Goal: Task Accomplishment & Management: Manage account settings

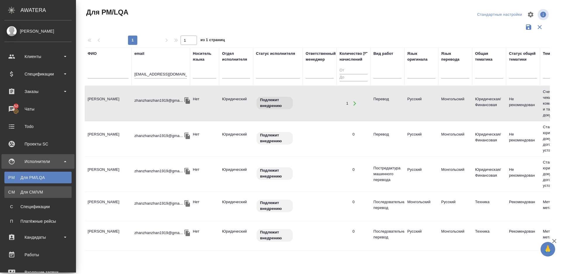
click at [24, 192] on div "Для CM/VM" at bounding box center [37, 193] width 61 height 6
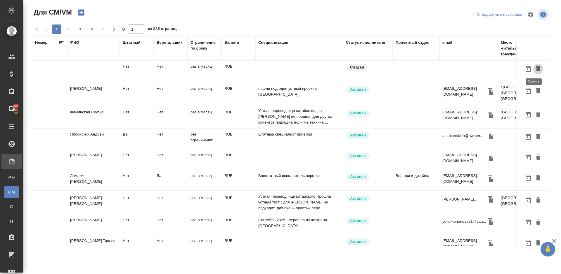
click at [537, 69] on icon "button" at bounding box center [537, 68] width 7 height 7
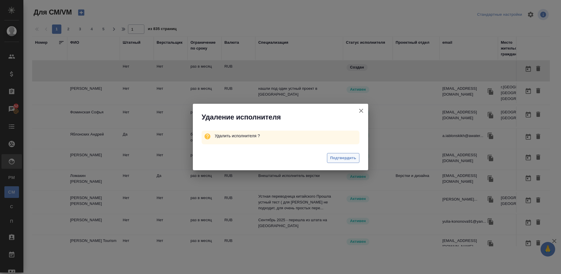
click at [342, 160] on span "Подтвердить" at bounding box center [343, 158] width 26 height 7
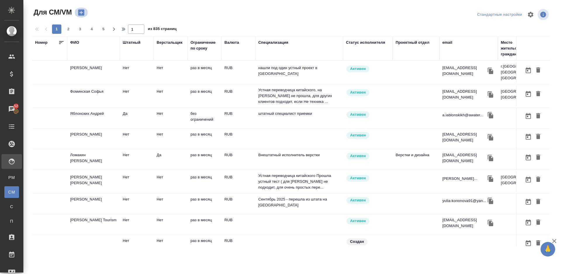
click at [83, 11] on icon "button" at bounding box center [81, 13] width 6 height 6
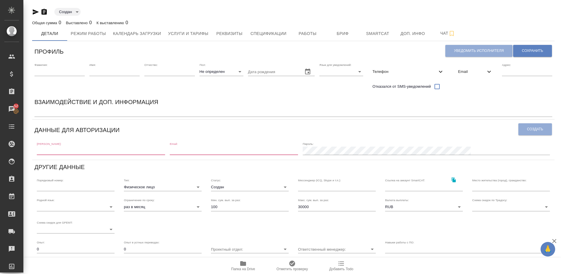
click at [67, 152] on input "text" at bounding box center [101, 151] width 128 height 8
paste input "nikorozenberg7@gmail.com"
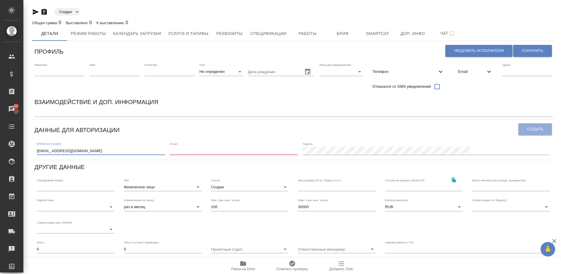
type input "nikorozenberg7@gmail.com"
click at [225, 153] on input "email" at bounding box center [234, 151] width 128 height 8
paste input "nikorozenberg7@gmail.com"
type input "nikorozenberg7@gmail.com"
click at [536, 130] on span "Создать" at bounding box center [535, 129] width 16 height 5
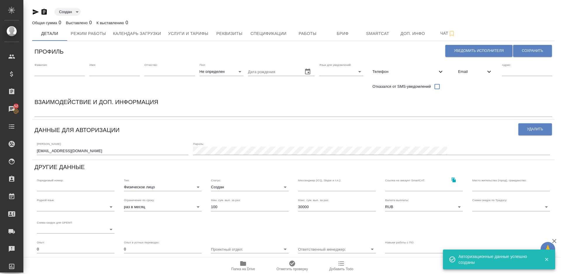
click at [254, 187] on body "🙏 .cls-1 fill:#fff; AWATERA Lazareva Anastasia Клиенты Спецификации Заказы 52 Ч…" at bounding box center [280, 137] width 561 height 274
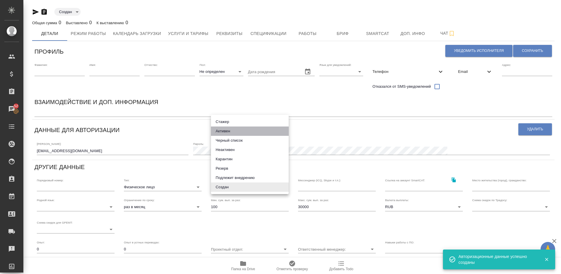
click at [232, 131] on li "Активен" at bounding box center [250, 131] width 78 height 9
type input "active"
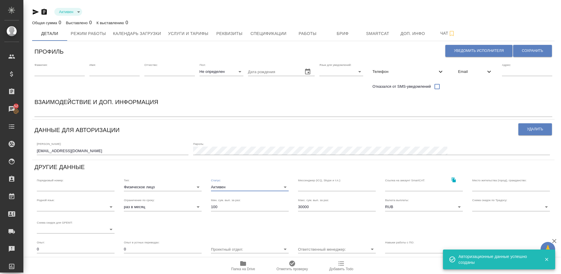
click at [88, 208] on body "🙏 .cls-1 fill:#fff; AWATERA Lazareva Anastasia Клиенты Спецификации Заказы 52 Ч…" at bounding box center [280, 137] width 561 height 274
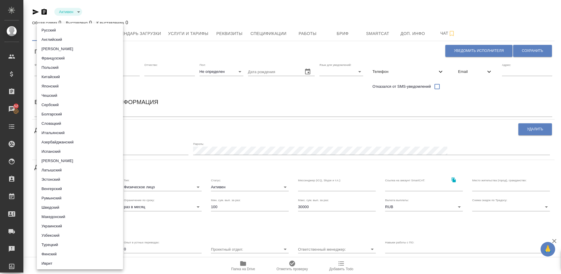
click at [66, 31] on li "Русский" at bounding box center [80, 30] width 86 height 9
type input "5b23e16b512f265610b605f7"
click at [315, 205] on div at bounding box center [280, 137] width 561 height 274
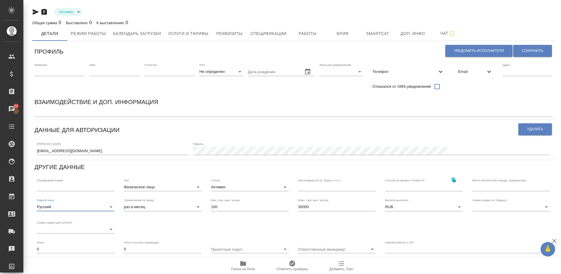
click at [313, 206] on input "30000" at bounding box center [337, 207] width 78 height 8
type input "3"
type input "100000"
click at [482, 188] on input "text" at bounding box center [511, 187] width 78 height 8
type input "[GEOGRAPHIC_DATA], [GEOGRAPHIC_DATA]"
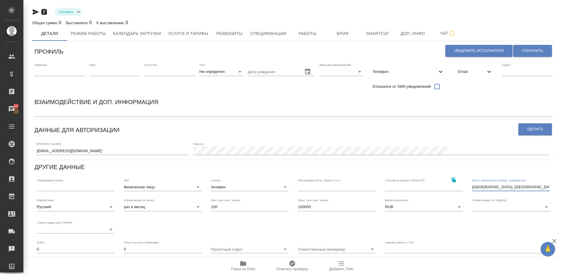
click at [413, 69] on span "Телефон" at bounding box center [404, 72] width 65 height 6
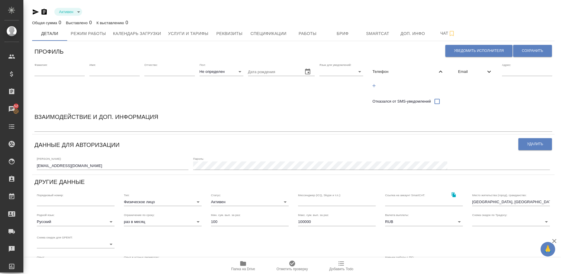
click at [373, 86] on icon "button" at bounding box center [373, 85] width 3 height 3
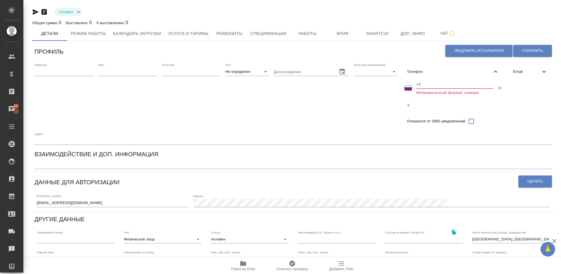
click at [424, 85] on input "+7" at bounding box center [454, 85] width 77 height 8
select select "ZZ"
type input "+"
paste input "+7 988 094 96 46"
select select "RU"
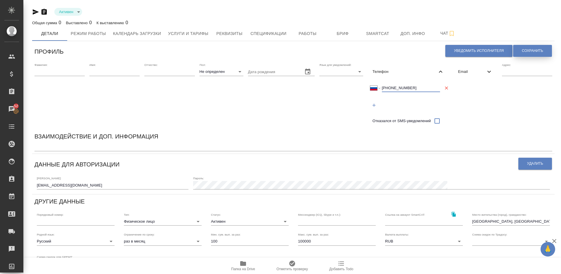
type input "+7 988 094 96 46"
click at [527, 51] on span "Сохранить" at bounding box center [532, 50] width 21 height 5
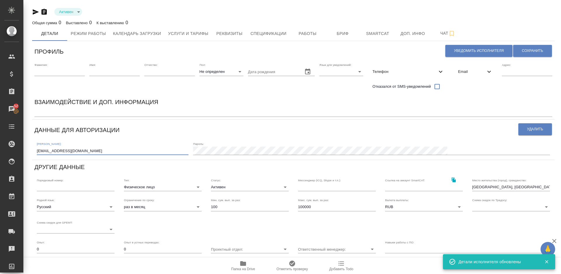
drag, startPoint x: 91, startPoint y: 151, endPoint x: 36, endPoint y: 150, distance: 54.3
click at [36, 150] on div "Логин: nikorozenberg7@gmail.com Пароль:" at bounding box center [292, 148] width 517 height 18
click at [472, 72] on span "Email" at bounding box center [471, 72] width 27 height 6
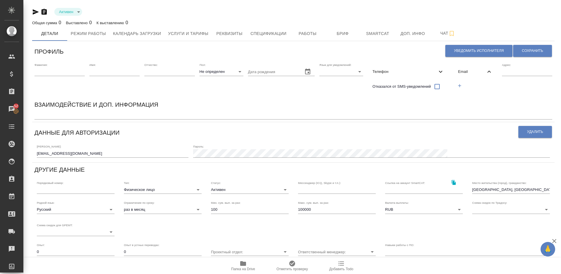
click at [462, 86] on icon "button" at bounding box center [459, 85] width 5 height 5
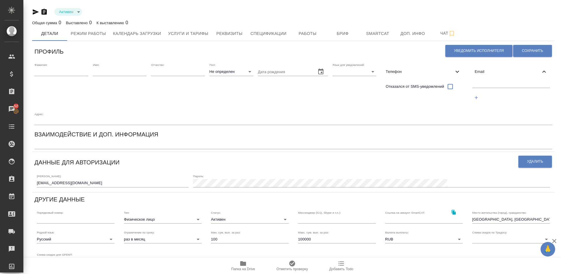
click at [485, 84] on input "text" at bounding box center [511, 84] width 78 height 7
paste input "nikorozenberg7@gmail.com"
type input "nikorozenberg7@gmail.com"
click at [528, 49] on span "Сохранить" at bounding box center [532, 50] width 21 height 5
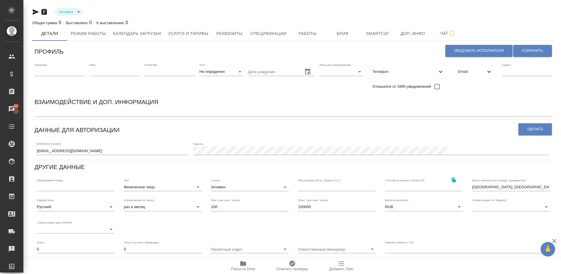
click at [54, 74] on input "text" at bounding box center [59, 72] width 50 height 8
paste input "ДЖАШЕЕВА"
click at [63, 72] on input "Д" at bounding box center [59, 72] width 50 height 8
type input "Джашеева"
click at [99, 72] on input "text" at bounding box center [114, 72] width 50 height 8
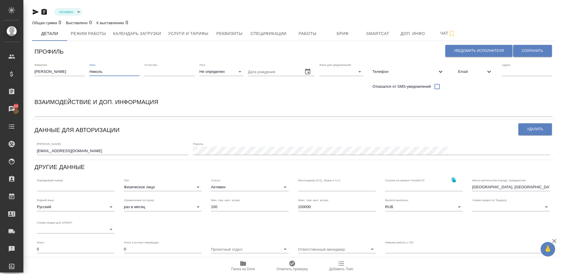
type input "Николь"
click at [220, 70] on body "🙏 .cls-1 fill:#fff; AWATERA Lazareva Anastasia Клиенты Спецификации Заказы 52 Ч…" at bounding box center [280, 137] width 561 height 274
click at [226, 91] on li "Ж" at bounding box center [221, 90] width 44 height 9
type input "female"
click at [332, 72] on body "🙏 .cls-1 fill:#fff; AWATERA Lazareva Anastasia Клиенты Спецификации Заказы 52 Ч…" at bounding box center [280, 137] width 561 height 274
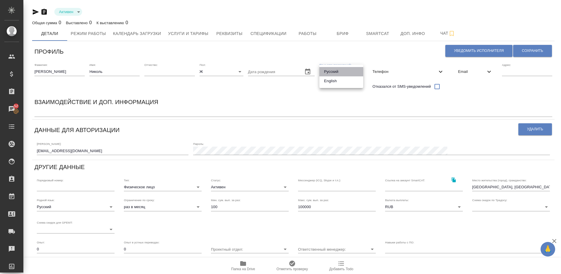
click at [333, 71] on li "Русский" at bounding box center [341, 71] width 44 height 9
type input "RU"
click at [524, 48] on span "Сохранить" at bounding box center [532, 50] width 21 height 5
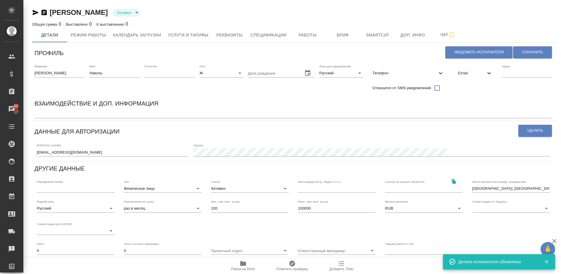
click at [81, 112] on div "x" at bounding box center [292, 114] width 517 height 8
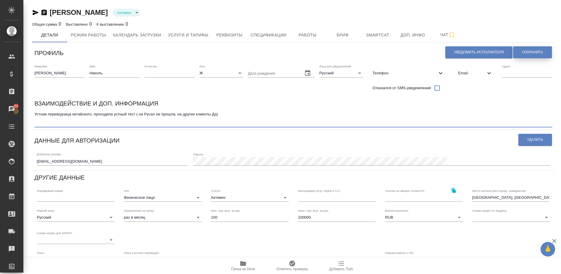
type textarea "Устная переводчица китайского, проходила устный тест ( на Русал не прошла, на д…"
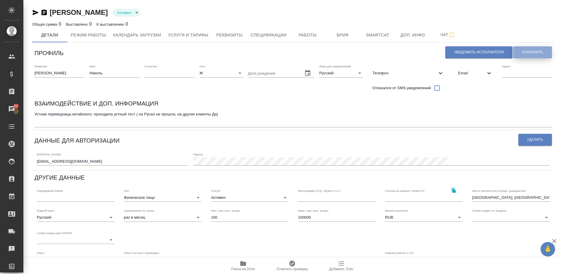
click at [540, 51] on span "Сохранить" at bounding box center [532, 52] width 21 height 5
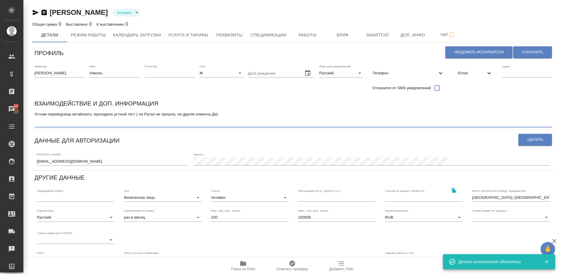
click at [39, 121] on textarea "Устная переводчица китайского, проходила устный тест ( на Русал не прошла, на д…" at bounding box center [292, 118] width 517 height 13
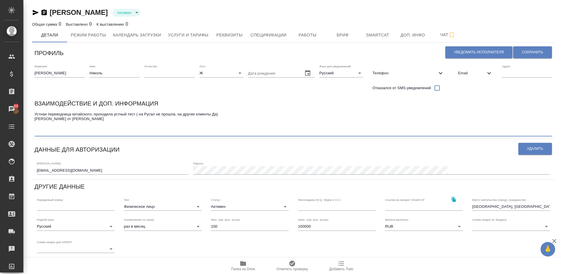
paste textarea "Я считаю, что кандидата можно и нужно отправлять на простые заказы вроде выстав…"
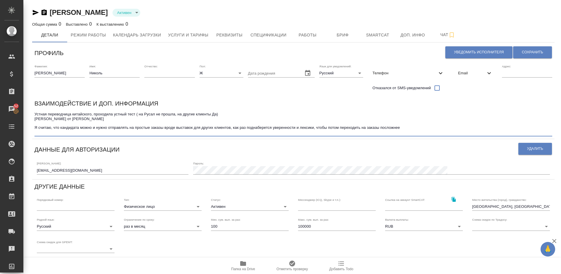
click at [35, 128] on textarea "Устная переводчица китайского, проходила устный тест ( на Русал не прошла, на д…" at bounding box center [292, 123] width 517 height 22
click at [235, 128] on textarea "Устная переводчица китайского, проходила устный тест ( на Русал не прошла, на д…" at bounding box center [292, 123] width 517 height 22
click at [233, 127] on textarea "Устная переводчица китайского, проходила устный тест ( на Русал не прошла, на д…" at bounding box center [292, 123] width 517 height 22
click at [233, 128] on textarea "Устная переводчица китайского, проходила устный тест ( на Русал не прошла, на д…" at bounding box center [292, 123] width 517 height 22
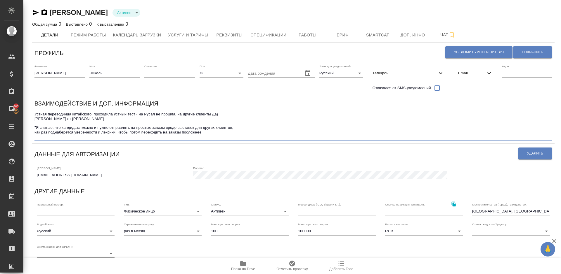
click at [208, 133] on textarea "Устная переводчица китайского, проходила устный тест ( на Русал не прошла, на д…" at bounding box center [292, 125] width 517 height 27
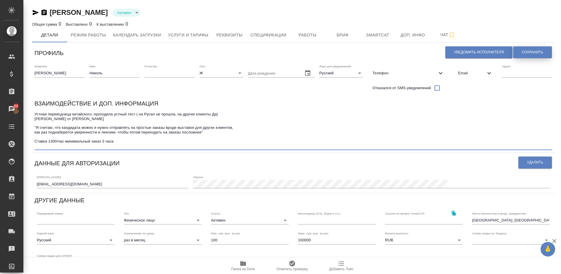
type textarea "Устная переводчица китайского, проходила устный тест ( на Русал не прошла, на д…"
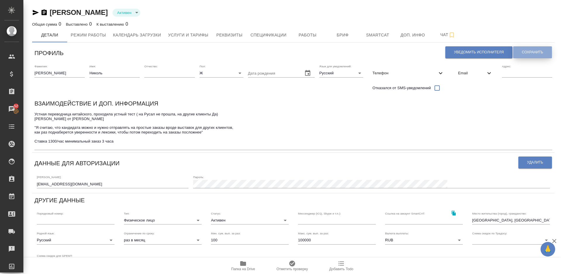
click at [527, 53] on span "Сохранить" at bounding box center [532, 52] width 21 height 5
click at [36, 126] on textarea "Устная переводчица китайского, проходила устный тест ( на Русал не прошла, на д…" at bounding box center [292, 130] width 517 height 36
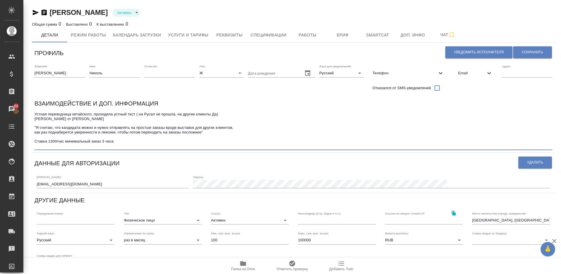
paste textarea "целом создает впечатление очень старательного человека, видно, что знает много …"
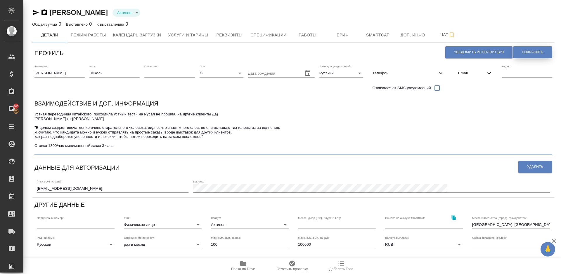
type textarea "Устная переводчица китайского, проходила устный тест ( на Русал не прошла, на д…"
click at [525, 52] on span "Сохранить" at bounding box center [532, 52] width 21 height 5
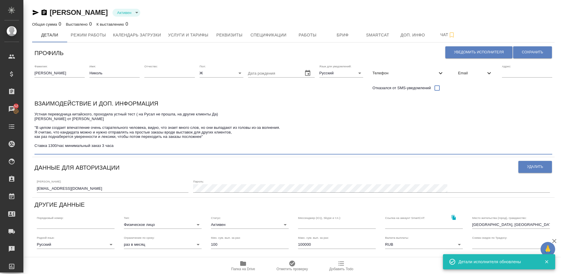
click at [224, 113] on textarea "Устная переводчица китайского, проходила устный тест ( на Русал не прошла, на д…" at bounding box center [292, 132] width 517 height 41
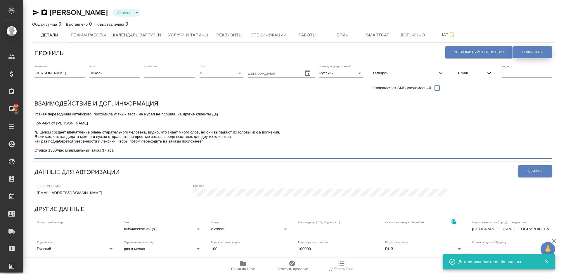
type textarea "Устная переводчица китайского, проходила устный тест ( на Русал не прошла, на д…"
click at [532, 49] on button "Сохранить" at bounding box center [532, 52] width 39 height 12
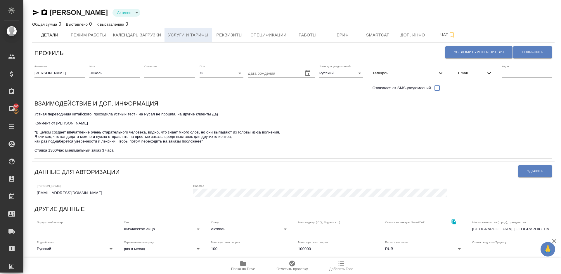
click at [180, 38] on span "Услуги и тарифы" at bounding box center [188, 35] width 40 height 7
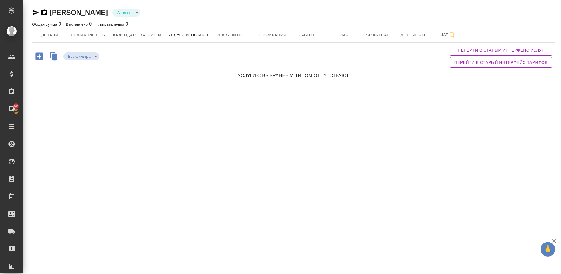
click at [40, 58] on icon "button" at bounding box center [39, 57] width 8 height 8
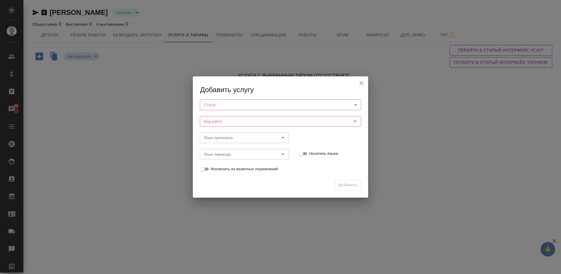
click at [229, 107] on body "🙏 .cls-1 fill:#fff; AWATERA Lazareva Anastasia Клиенты Спецификации Заказы 52 Ч…" at bounding box center [280, 137] width 561 height 274
click at [230, 117] on li "Активен" at bounding box center [280, 115] width 161 height 10
type input "active"
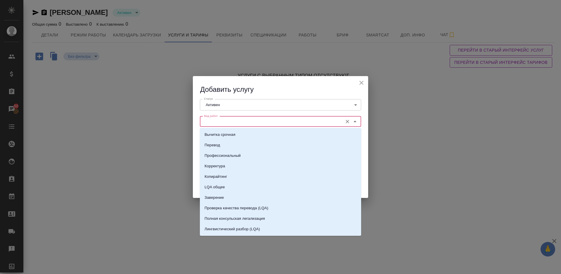
click at [241, 120] on input "Вид работ" at bounding box center [270, 121] width 138 height 7
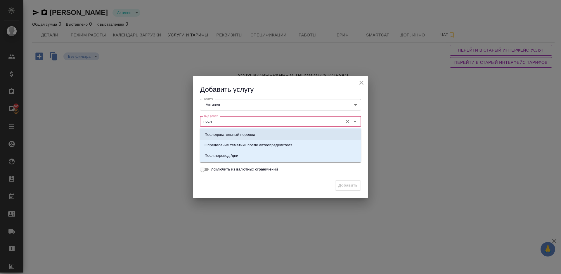
click at [247, 135] on p "Последовательный перевод" at bounding box center [229, 135] width 51 height 6
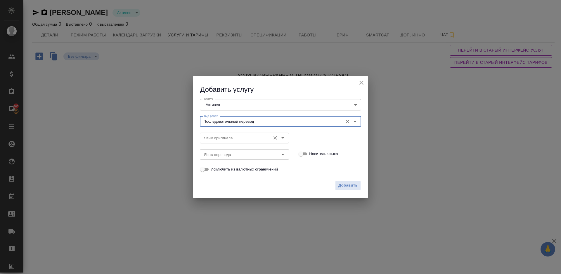
type input "Последовательный перевод"
click at [230, 138] on input "Язык оригинала" at bounding box center [234, 138] width 66 height 7
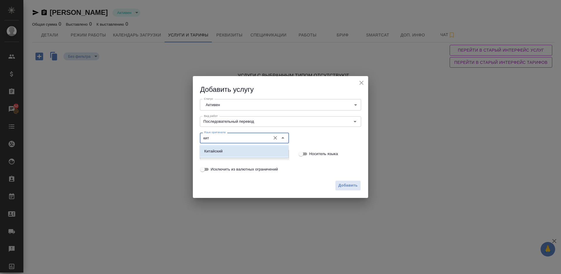
click at [241, 156] on li "Китайский" at bounding box center [243, 151] width 89 height 11
type input "Китайский"
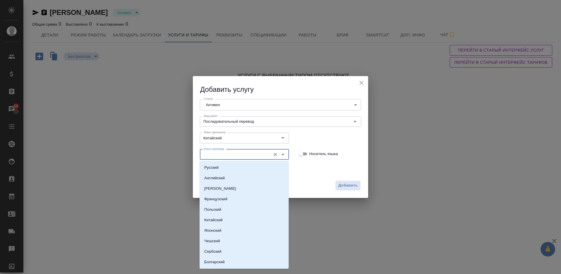
click at [227, 153] on input "Язык перевода" at bounding box center [234, 154] width 66 height 7
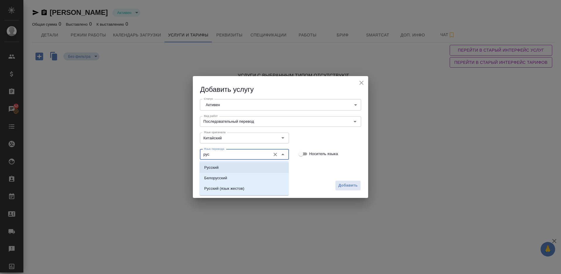
click at [237, 169] on li "Русский" at bounding box center [243, 168] width 89 height 11
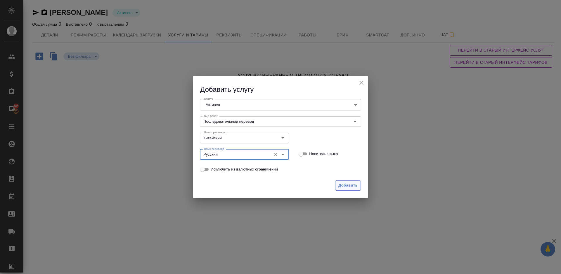
type input "Русский"
click at [346, 188] on span "Добавить" at bounding box center [347, 185] width 19 height 7
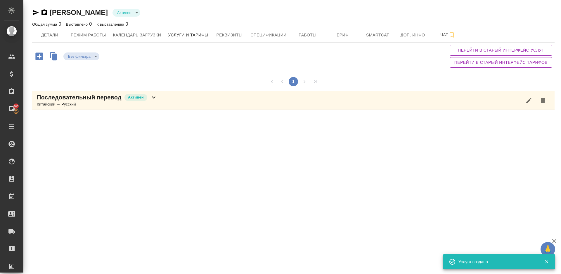
click at [39, 56] on icon "button" at bounding box center [39, 56] width 10 height 10
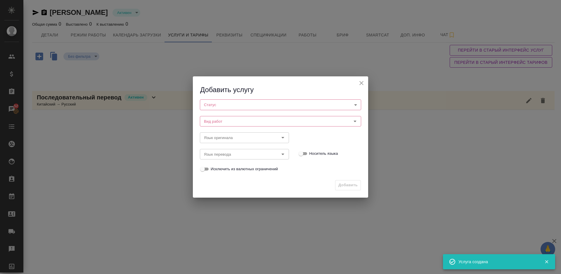
click at [232, 104] on body "🙏 .cls-1 fill:#fff; AWATERA Lazareva Anastasia Клиенты Спецификации Заказы 52 Ч…" at bounding box center [280, 137] width 561 height 274
click at [233, 117] on li "Активен" at bounding box center [280, 115] width 161 height 10
type input "active"
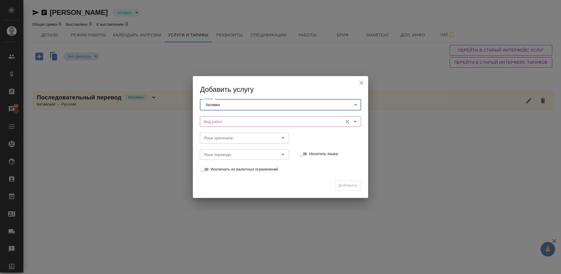
click at [242, 124] on input "Вид работ" at bounding box center [270, 121] width 138 height 7
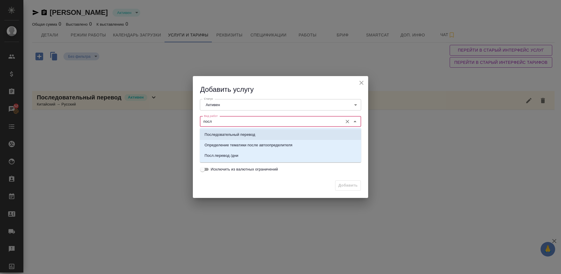
click at [250, 135] on p "Последовательный перевод" at bounding box center [229, 135] width 51 height 6
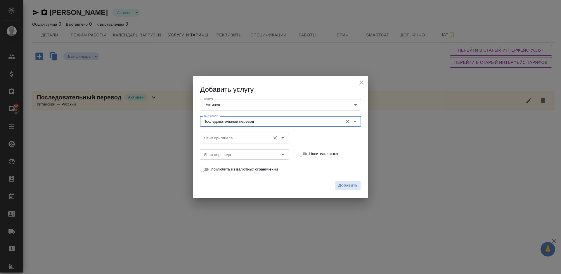
type input "Последовательный перевод"
click at [237, 136] on input "Язык оригинала" at bounding box center [234, 138] width 66 height 7
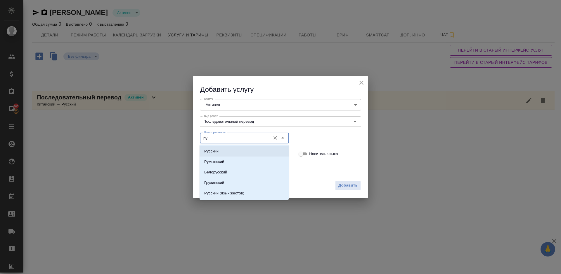
click at [241, 150] on li "Русский" at bounding box center [243, 151] width 89 height 11
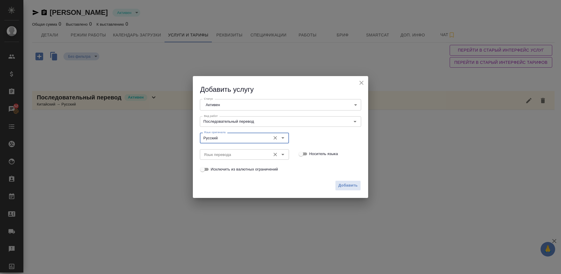
type input "Русский"
click at [222, 155] on input "Язык перевода" at bounding box center [234, 154] width 66 height 7
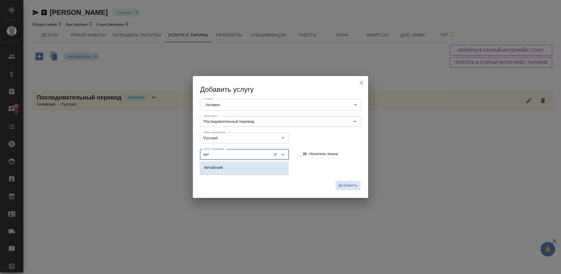
click at [228, 169] on li "Китайский" at bounding box center [243, 168] width 89 height 11
type input "Китайский"
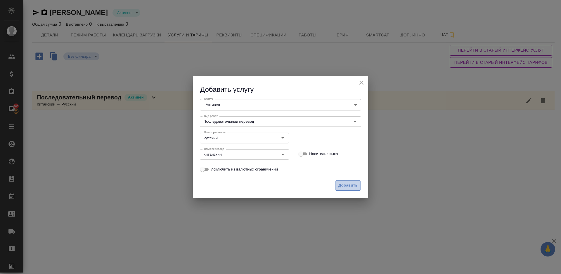
click at [346, 185] on span "Добавить" at bounding box center [347, 185] width 19 height 7
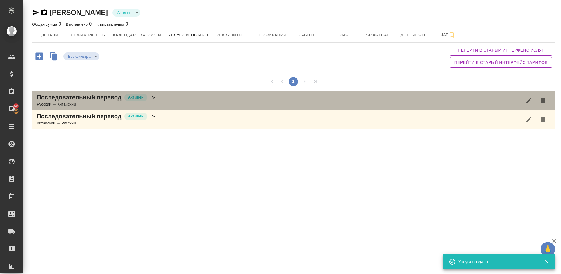
click at [171, 104] on div "Последовательный перевод Активен Русский → Китайский" at bounding box center [293, 100] width 522 height 19
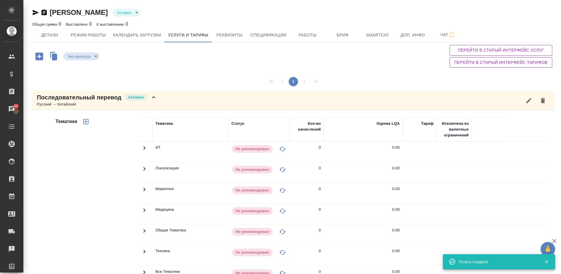
click at [427, 64] on div "Без фильтра no filters Перейти в старый интерфейс услуг Перейти в старый интерф…" at bounding box center [293, 56] width 522 height 27
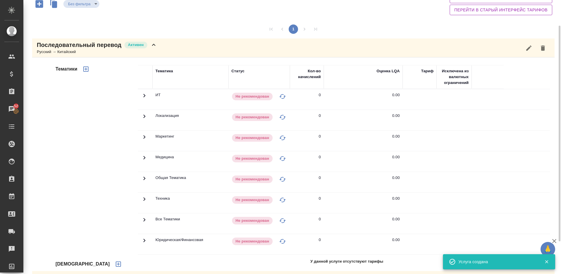
scroll to position [74, 0]
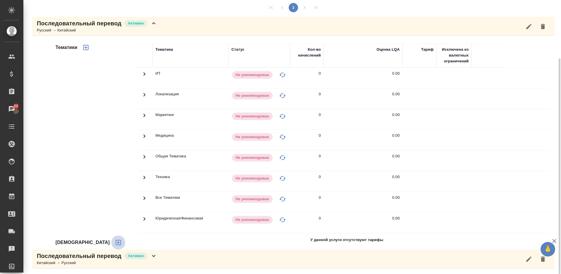
click at [115, 244] on icon "button" at bounding box center [118, 242] width 7 height 7
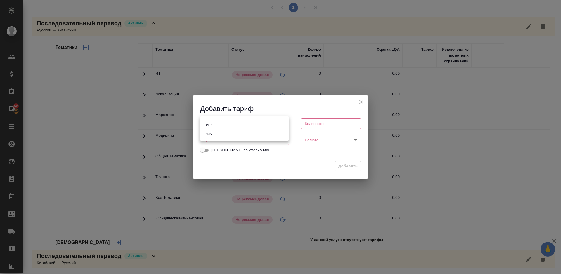
click at [255, 120] on body "🙏 .cls-1 fill:#fff; AWATERA Lazareva Anastasia Клиенты Спецификации Заказы 52 Ч…" at bounding box center [280, 137] width 561 height 274
click at [227, 137] on li "час" at bounding box center [244, 134] width 89 height 10
type input "5a8b1489cc6b4906c91bfd93"
click at [323, 123] on input "number" at bounding box center [330, 124] width 60 height 11
type input "1"
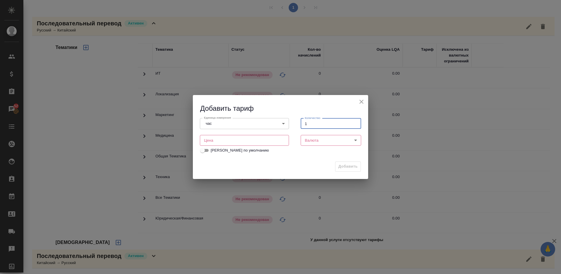
click at [226, 144] on input "number" at bounding box center [244, 140] width 89 height 11
type input "1300"
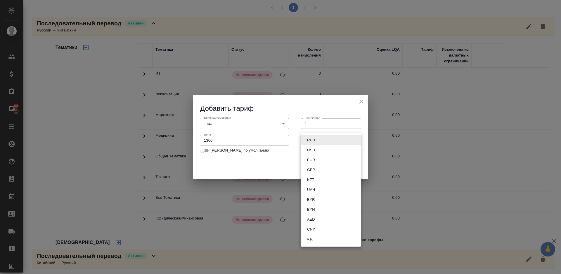
click at [313, 141] on body "🙏 .cls-1 fill:#fff; AWATERA Lazareva Anastasia Клиенты Спецификации Заказы 52 Ч…" at bounding box center [280, 137] width 561 height 274
click at [318, 142] on li "RUB" at bounding box center [330, 140] width 60 height 10
type input "RUB"
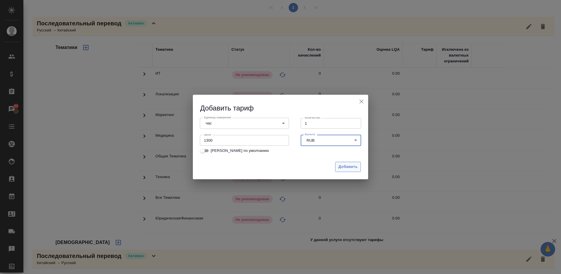
click at [347, 169] on span "Добавить" at bounding box center [347, 167] width 19 height 7
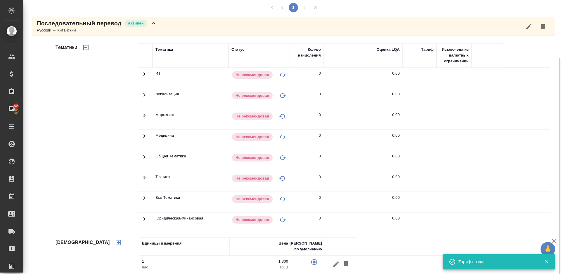
click at [82, 44] on icon "button" at bounding box center [85, 47] width 7 height 7
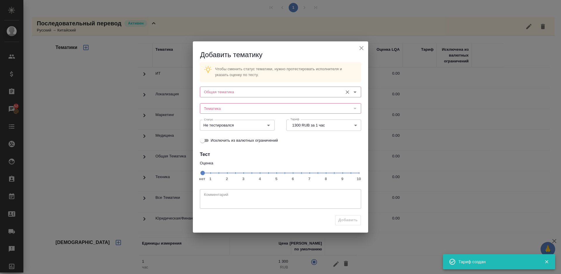
click at [246, 88] on div "Общая тематика" at bounding box center [280, 92] width 161 height 11
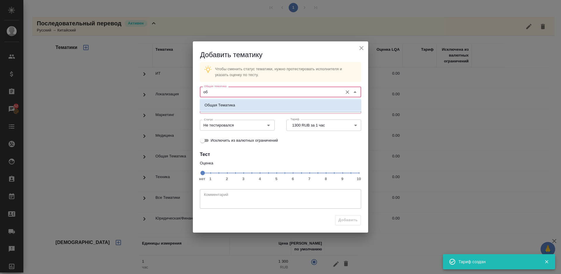
click at [253, 102] on li "Общая Тематика" at bounding box center [280, 105] width 161 height 11
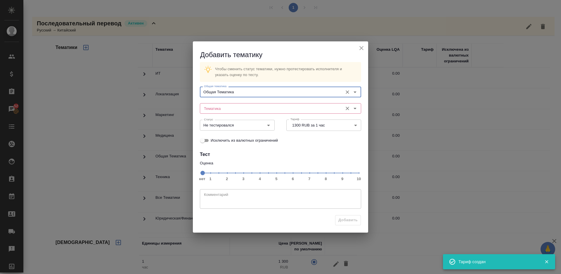
type input "Общая Тематика"
click at [241, 106] on input "Тематика" at bounding box center [270, 108] width 138 height 7
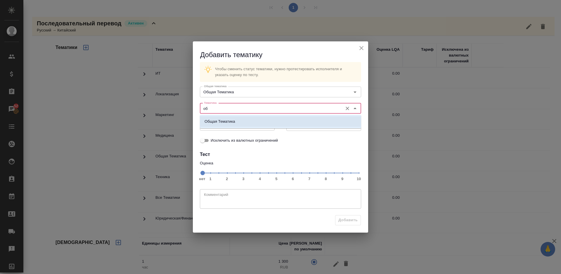
click at [244, 121] on li "Общая Тематика" at bounding box center [280, 122] width 161 height 11
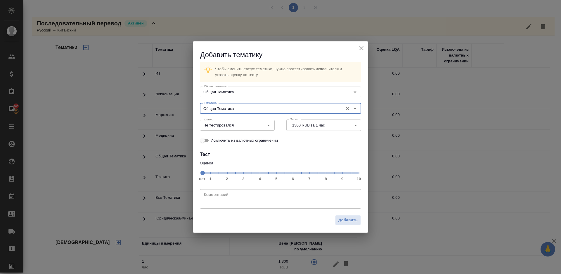
type input "Общая Тематика"
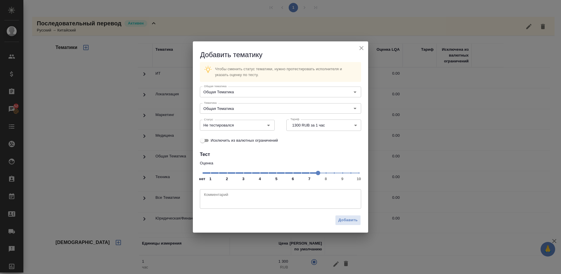
drag, startPoint x: 201, startPoint y: 172, endPoint x: 315, endPoint y: 174, distance: 113.9
click at [316, 174] on span at bounding box center [318, 173] width 4 height 4
click at [250, 127] on input "Не тестировался" at bounding box center [227, 125] width 52 height 7
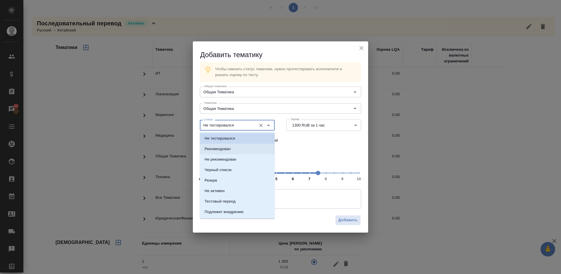
click at [251, 150] on li "Рекомендован" at bounding box center [237, 149] width 75 height 11
type input "Рекомендован"
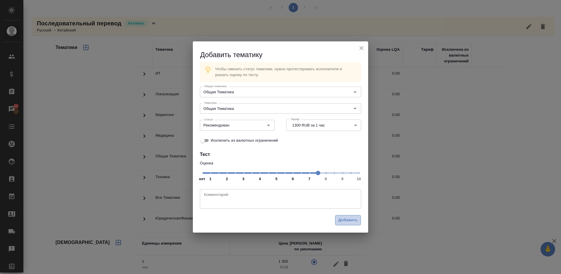
click at [350, 219] on span "Добавить" at bounding box center [347, 220] width 19 height 7
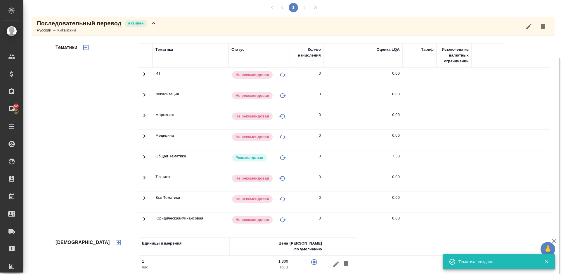
click at [157, 26] on div "Последовательный перевод Активен Русский → Китайский" at bounding box center [293, 26] width 522 height 19
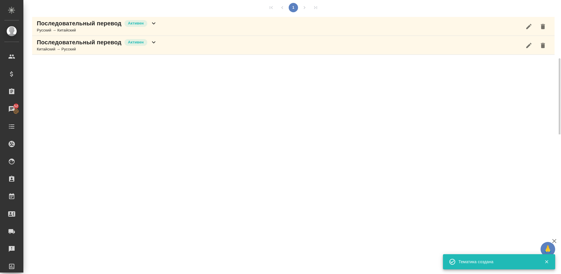
click at [171, 48] on div "Последовательный перевод Активен Китайский → Русский" at bounding box center [293, 45] width 522 height 19
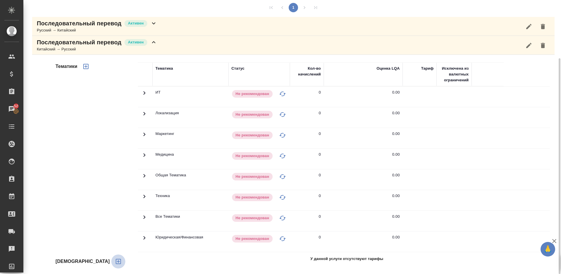
click at [116, 262] on icon "button" at bounding box center [118, 261] width 5 height 5
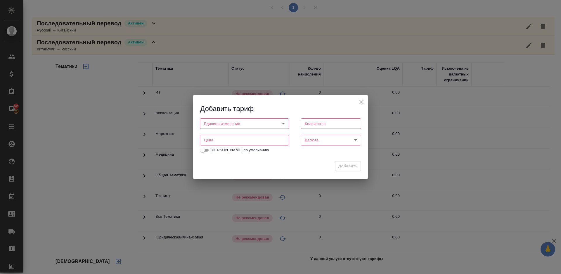
click at [224, 125] on body "🙏 .cls-1 fill:#fff; AWATERA Lazareva Anastasia Клиенты Спецификации Заказы 52 Ч…" at bounding box center [280, 137] width 561 height 274
click at [227, 135] on li "час" at bounding box center [244, 134] width 89 height 10
type input "5a8b1489cc6b4906c91bfd93"
click at [316, 124] on input "number" at bounding box center [330, 124] width 60 height 11
type input "1"
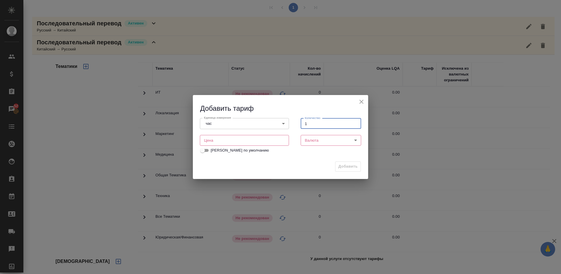
click at [234, 140] on input "number" at bounding box center [244, 140] width 89 height 11
type input "1300"
click at [336, 140] on body "🙏 .cls-1 fill:#fff; AWATERA Lazareva Anastasia Клиенты Спецификации Заказы 52 Ч…" at bounding box center [280, 137] width 561 height 274
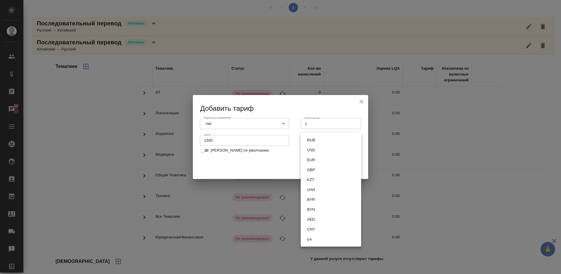
click at [318, 141] on li "RUB" at bounding box center [330, 140] width 60 height 10
type input "RUB"
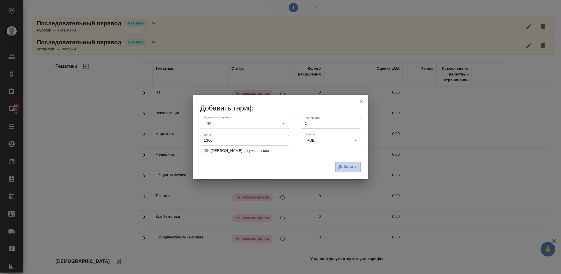
click at [344, 165] on span "Добавить" at bounding box center [347, 167] width 19 height 7
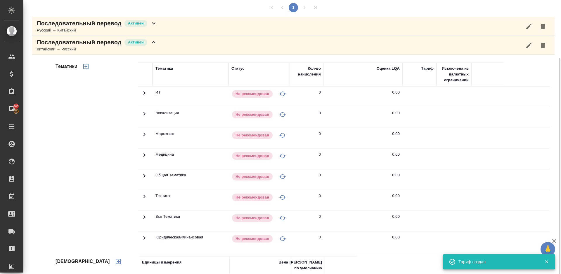
click at [86, 69] on icon "button" at bounding box center [85, 66] width 5 height 5
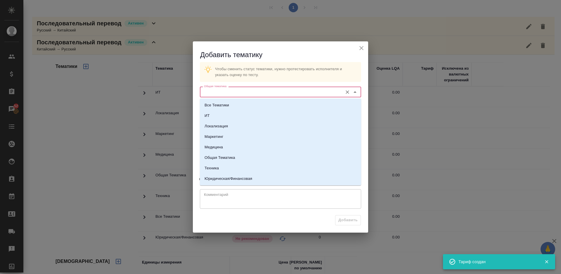
click at [228, 94] on input "Общая тематика" at bounding box center [270, 91] width 138 height 7
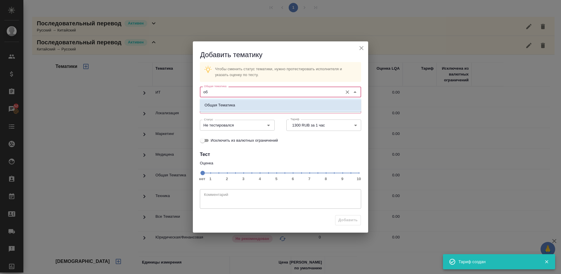
click at [240, 107] on li "Общая Тематика" at bounding box center [280, 105] width 161 height 11
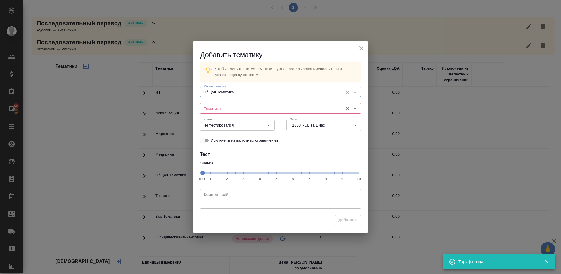
type input "Общая Тематика"
click at [224, 107] on input "Тематика" at bounding box center [270, 108] width 138 height 7
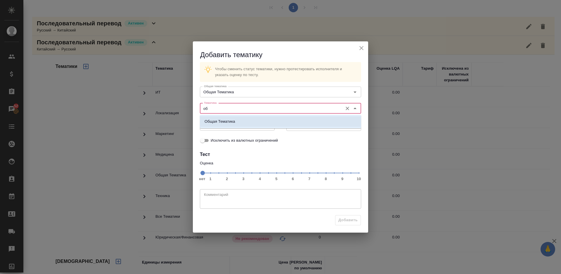
click at [235, 121] on li "Общая Тематика" at bounding box center [280, 122] width 161 height 11
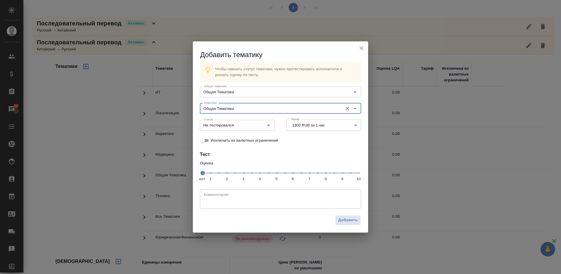
type input "Общая Тематика"
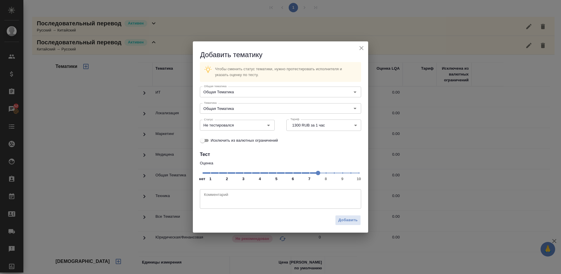
drag, startPoint x: 204, startPoint y: 173, endPoint x: 319, endPoint y: 173, distance: 115.3
click at [319, 173] on span at bounding box center [318, 173] width 4 height 4
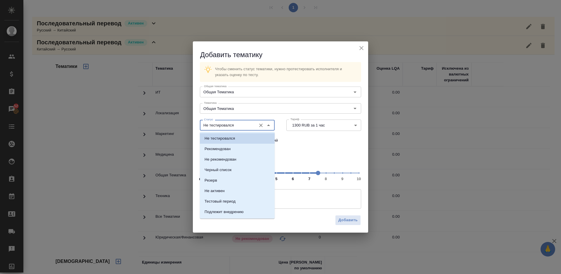
click at [246, 126] on input "Не тестировался" at bounding box center [227, 125] width 52 height 7
click at [248, 146] on li "Рекомендован" at bounding box center [237, 149] width 75 height 11
type input "Рекомендован"
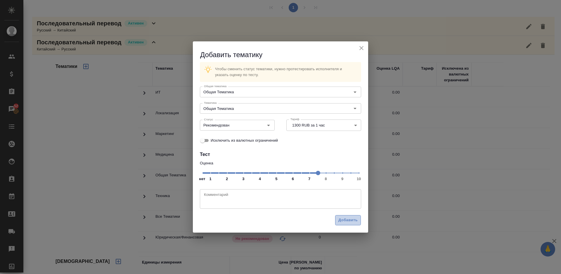
click at [348, 218] on span "Добавить" at bounding box center [347, 220] width 19 height 7
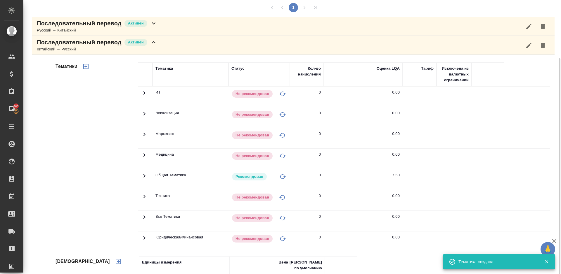
click at [185, 48] on div "Последовательный перевод Активен Китайский → Русский" at bounding box center [293, 45] width 522 height 19
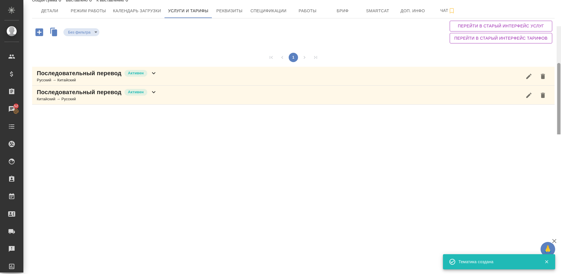
scroll to position [0, 0]
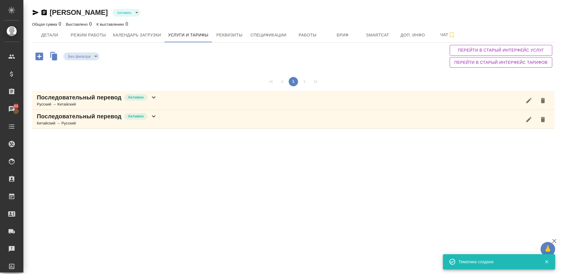
drag, startPoint x: 559, startPoint y: 102, endPoint x: 558, endPoint y: 11, distance: 90.8
click at [558, 11] on div "Джашеева Николь Активен active Общая сумма 0 Выставлено 0 К выставлению 0 Детал…" at bounding box center [291, 67] width 537 height 135
click at [60, 30] on button "Детали" at bounding box center [49, 35] width 35 height 15
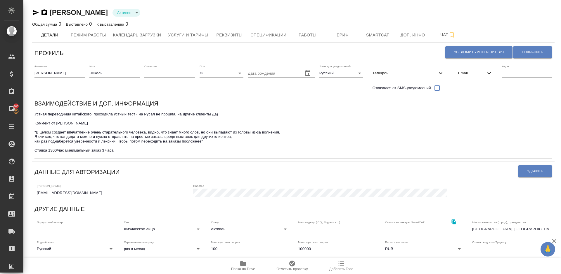
click at [95, 157] on textarea "Устная переводчица китайского, проходила устный тест ( на Русал не прошла, на д…" at bounding box center [292, 134] width 517 height 45
type textarea "Устная переводчица китайского, проходила устный тест ( на Русал не прошла, на д…"
click at [530, 52] on span "Сохранить" at bounding box center [532, 52] width 21 height 5
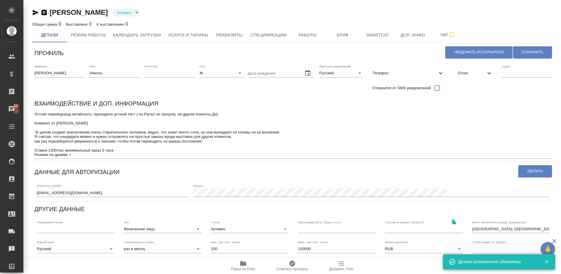
click at [242, 265] on icon "button" at bounding box center [243, 264] width 6 height 5
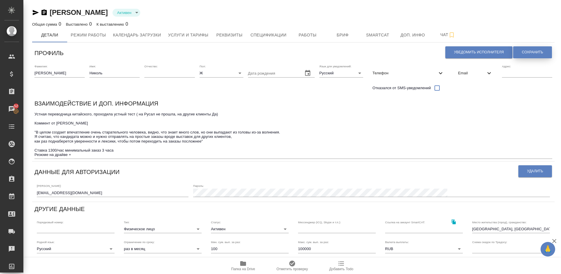
click at [533, 50] on span "Сохранить" at bounding box center [532, 52] width 21 height 5
click at [243, 266] on icon "button" at bounding box center [243, 264] width 6 height 5
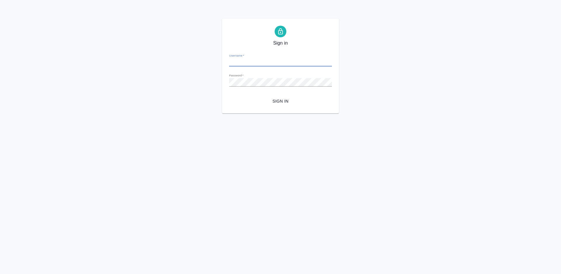
type input "[EMAIL_ADDRESS][DOMAIN_NAME]"
drag, startPoint x: 286, startPoint y: 62, endPoint x: 228, endPoint y: 63, distance: 57.8
click at [228, 63] on div "Sign in Username   * zhanzhanzhan1919@gmail.com Password   * urlPath   * / Sign…" at bounding box center [280, 66] width 117 height 95
type input "a.lazareva@awatera.com"
click at [282, 101] on span "Sign in" at bounding box center [280, 101] width 93 height 7
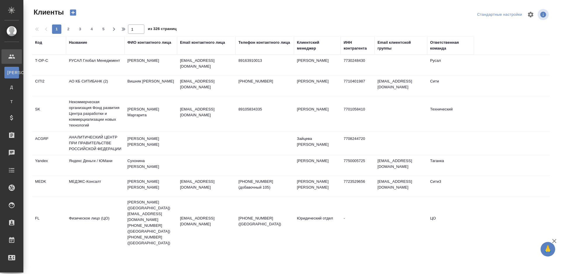
select select "RU"
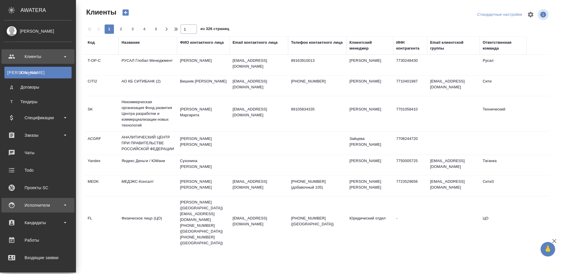
click at [53, 208] on div "Исполнители" at bounding box center [37, 205] width 67 height 9
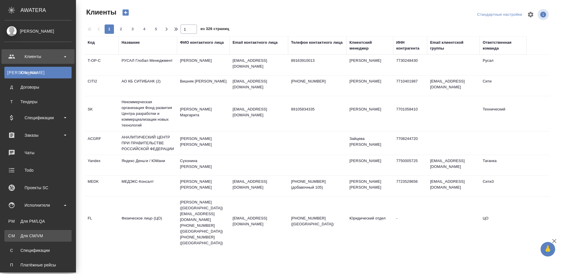
click at [56, 236] on div "Для CM/VM" at bounding box center [37, 236] width 61 height 6
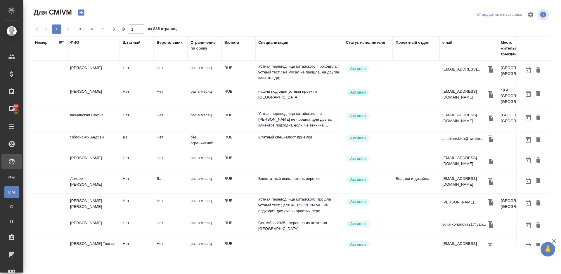
click at [82, 13] on icon "button" at bounding box center [81, 13] width 6 height 6
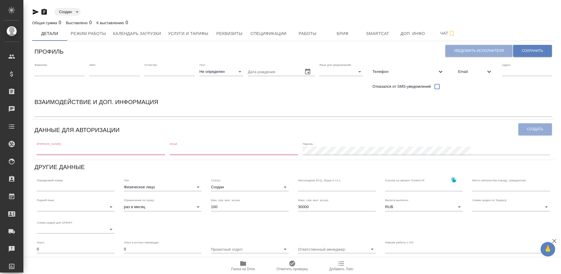
click at [60, 155] on input "text" at bounding box center [101, 151] width 128 height 8
paste input "[EMAIL_ADDRESS][DOMAIN_NAME]"
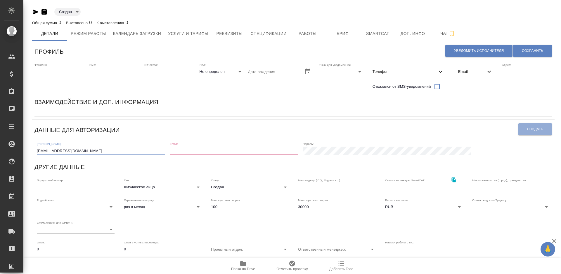
type input "[EMAIL_ADDRESS][DOMAIN_NAME]"
click at [228, 152] on input "email" at bounding box center [234, 151] width 128 height 8
paste input "[EMAIL_ADDRESS][DOMAIN_NAME]"
type input "[EMAIL_ADDRESS][DOMAIN_NAME]"
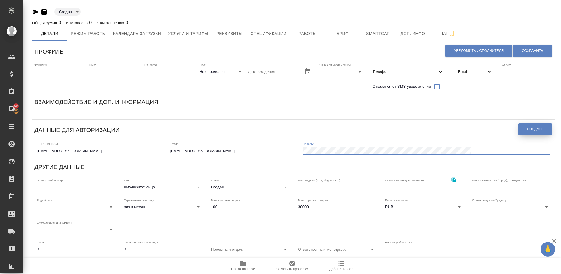
click at [529, 127] on span "Создать" at bounding box center [535, 129] width 16 height 5
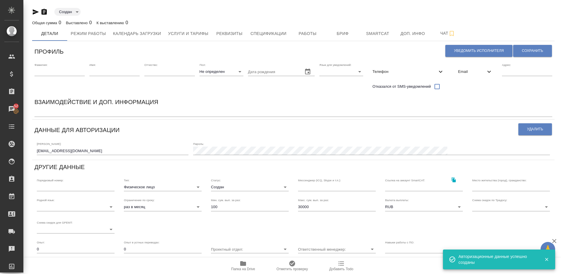
click at [185, 185] on body "🙏 .cls-1 fill:#fff; AWATERA Lazareva Anastasia Клиенты Спецификации Заказы 52 Ч…" at bounding box center [280, 137] width 561 height 274
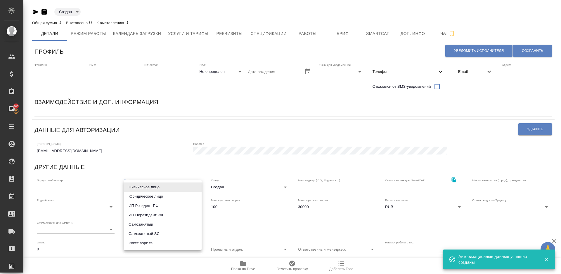
click at [154, 243] on li "Рокет ворк сз" at bounding box center [163, 243] width 78 height 9
type input "rocketWorkSelfEmployed"
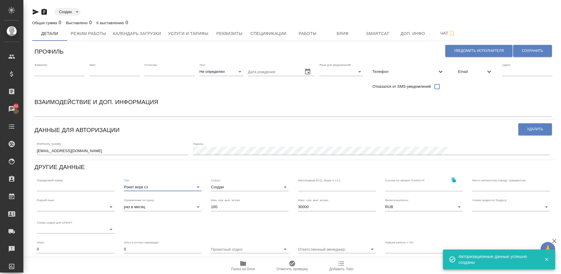
click at [253, 185] on body "🙏 .cls-1 fill:#fff; AWATERA Lazareva Anastasia Клиенты Спецификации Заказы 52 Ч…" at bounding box center [280, 137] width 561 height 274
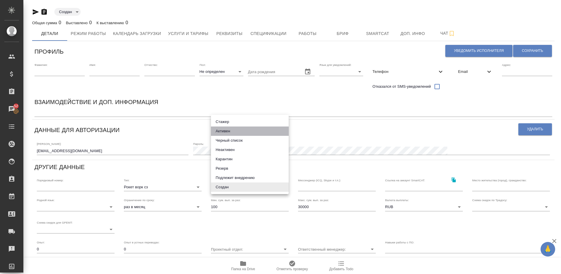
click at [225, 132] on li "Активен" at bounding box center [250, 131] width 78 height 9
type input "active"
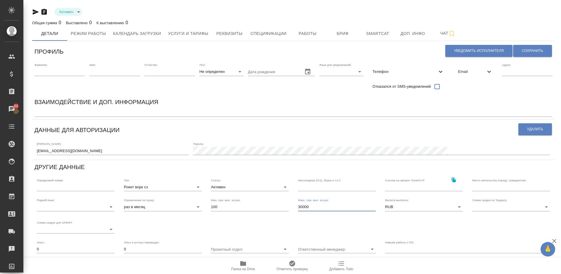
click at [312, 205] on input "30000" at bounding box center [337, 207] width 78 height 8
type input "3"
type input "100000"
click at [483, 187] on input "text" at bounding box center [511, 187] width 78 height 8
type input "V"
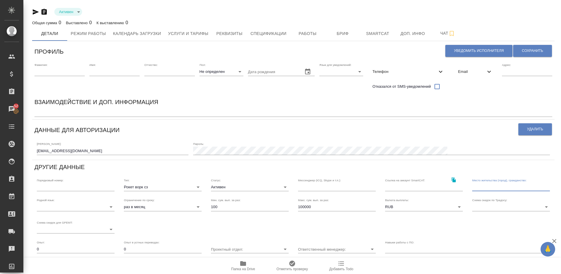
type input "С"
type input "[GEOGRAPHIC_DATA], [GEOGRAPHIC_DATA]"
click at [80, 208] on body "🙏 .cls-1 fill:#fff; AWATERA Lazareva Anastasia Клиенты Спецификации Заказы 52 Ч…" at bounding box center [280, 137] width 561 height 274
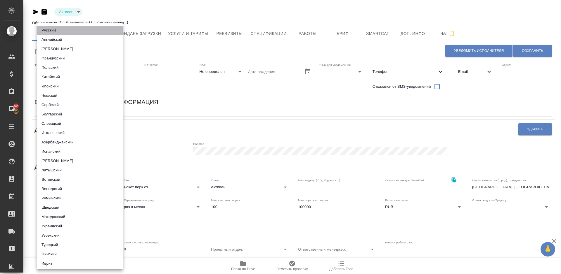
click at [78, 28] on li "Русский" at bounding box center [80, 30] width 86 height 9
type input "5b23e16b512f265610b605f7"
click at [180, 106] on div at bounding box center [280, 137] width 561 height 274
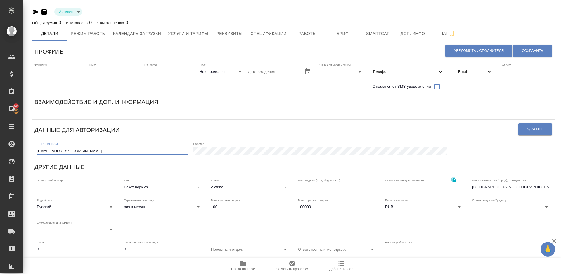
drag, startPoint x: 82, startPoint y: 153, endPoint x: 35, endPoint y: 149, distance: 47.5
click at [35, 149] on div "Логин: [EMAIL_ADDRESS][DOMAIN_NAME] Пароль:" at bounding box center [292, 148] width 517 height 18
click at [472, 71] on span "Email" at bounding box center [471, 72] width 27 height 6
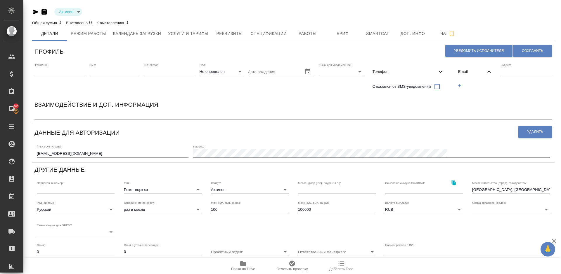
click at [460, 84] on icon "button" at bounding box center [459, 85] width 5 height 5
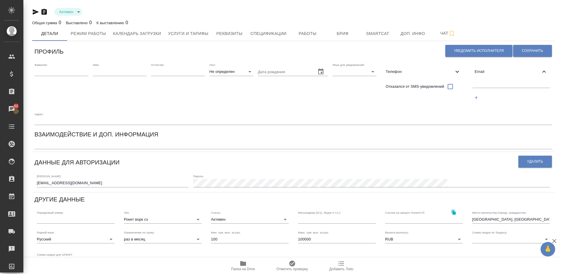
paste input "[EMAIL_ADDRESS][DOMAIN_NAME]"
click at [483, 84] on input "text" at bounding box center [511, 84] width 78 height 7
type input "[EMAIL_ADDRESS][DOMAIN_NAME]"
click at [537, 50] on span "Сохранить" at bounding box center [532, 50] width 21 height 5
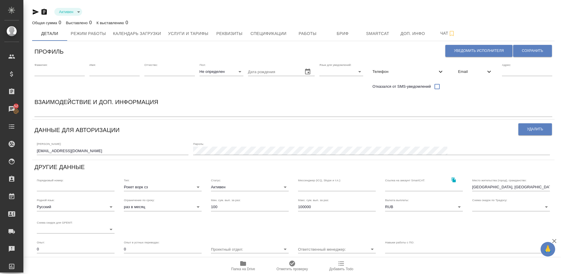
click at [402, 73] on span "Телефон" at bounding box center [404, 72] width 65 height 6
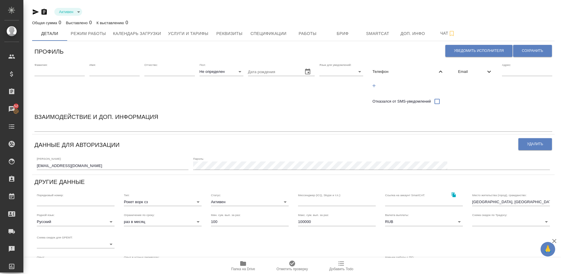
click at [374, 84] on icon "button" at bounding box center [373, 85] width 3 height 3
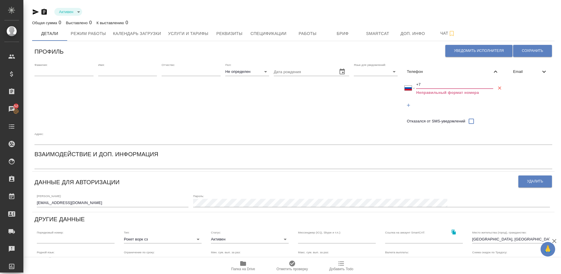
click at [423, 84] on input "+7" at bounding box center [454, 85] width 77 height 8
select select "ZZ"
type input "+"
paste input "[PHONE_NUMBER]"
select select "RU"
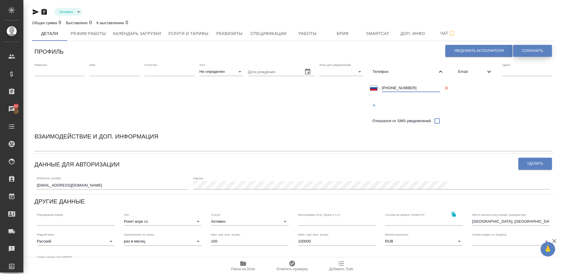
type input "[PHONE_NUMBER]"
click at [526, 52] on span "Сохранить" at bounding box center [532, 50] width 21 height 5
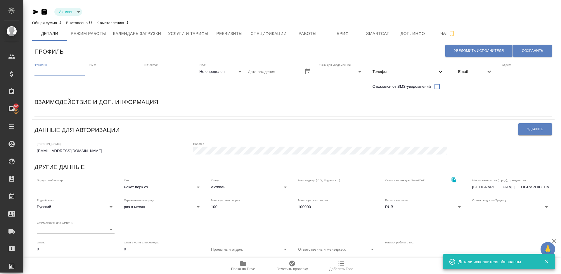
click at [45, 74] on input "text" at bounding box center [59, 72] width 50 height 8
type input "[PERSON_NAME]"
click at [100, 72] on input "text" at bounding box center [114, 72] width 50 height 8
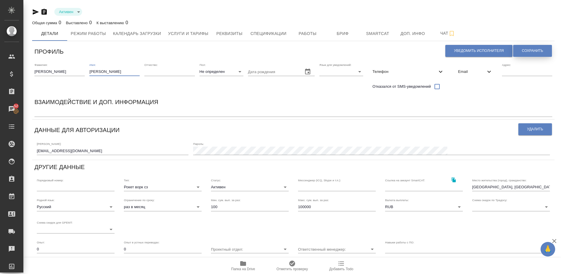
type input "[PERSON_NAME]"
click at [525, 48] on button "Сохранить" at bounding box center [532, 51] width 39 height 12
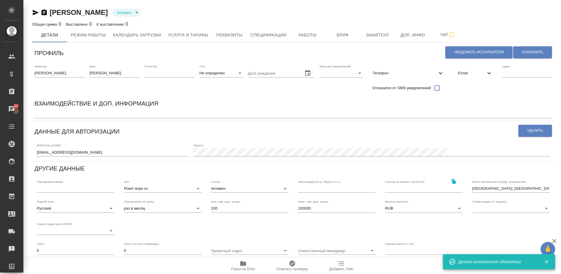
click at [225, 72] on body "🙏 .cls-1 fill:#fff; AWATERA Lazareva Anastasia Клиенты Спецификации Заказы 52 Ч…" at bounding box center [280, 137] width 561 height 274
click at [212, 83] on li "М" at bounding box center [221, 82] width 44 height 9
type input "[DEMOGRAPHIC_DATA]"
click at [528, 52] on span "Сохранить" at bounding box center [532, 52] width 21 height 5
click at [61, 117] on div "x" at bounding box center [292, 114] width 517 height 8
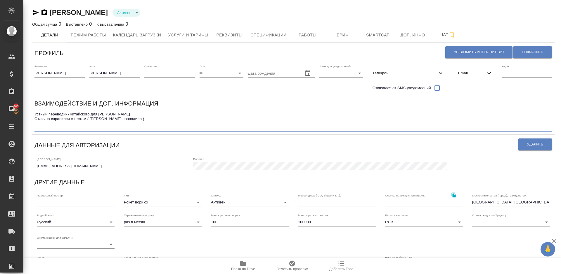
paste textarea "Русал заводы - да Русал простые переговоры - да Русал топ - да, но после нескол…"
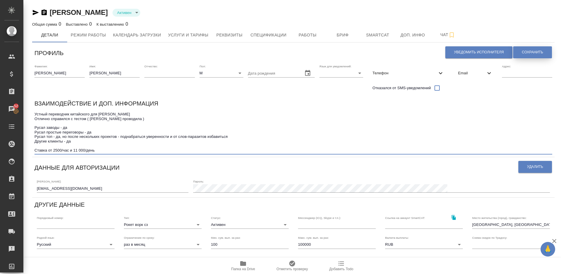
type textarea "Устный переводчик китайского для Русал Отлично справился с тестом ( Янченко Пол…"
click at [530, 53] on span "Сохранить" at bounding box center [532, 52] width 21 height 5
click at [526, 53] on span "Сохранить" at bounding box center [532, 52] width 21 height 5
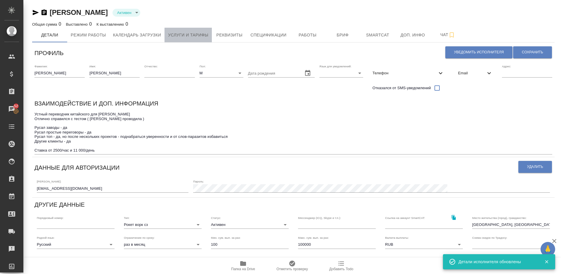
click at [202, 38] on span "Услуги и тарифы" at bounding box center [188, 35] width 40 height 7
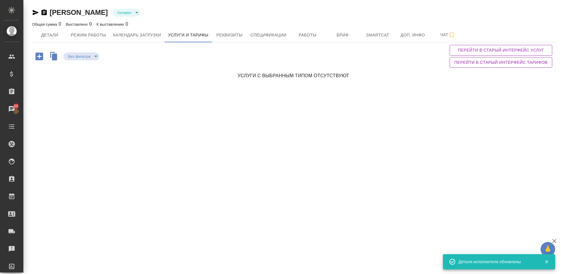
click at [39, 54] on icon "button" at bounding box center [39, 57] width 8 height 8
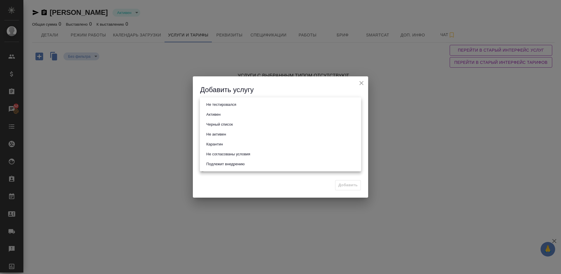
click at [230, 105] on body "🙏 .cls-1 fill:#fff; AWATERA Lazareva Anastasia Клиенты Спецификации Заказы 52 Ч…" at bounding box center [280, 137] width 561 height 274
click at [233, 117] on li "Активен" at bounding box center [280, 115] width 161 height 10
type input "active"
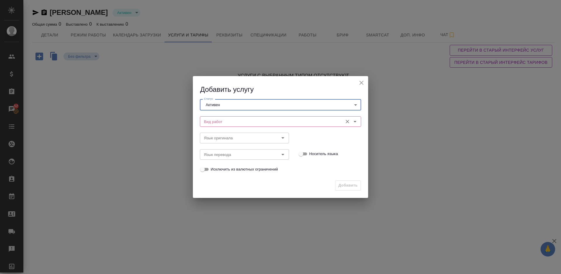
click at [239, 121] on input "Вид работ" at bounding box center [270, 121] width 138 height 7
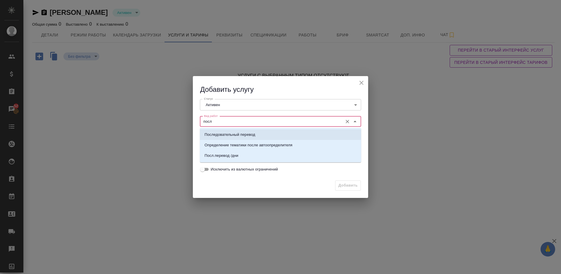
click at [244, 135] on p "Последовательный перевод" at bounding box center [229, 135] width 51 height 6
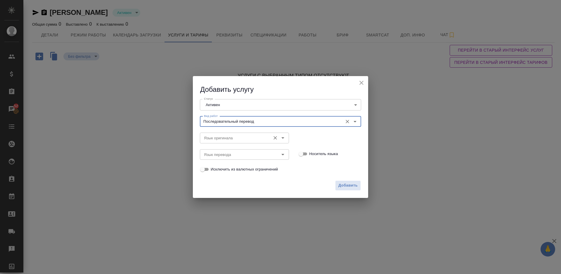
type input "Последовательный перевод"
click at [230, 138] on input "Язык оригинала" at bounding box center [234, 138] width 66 height 7
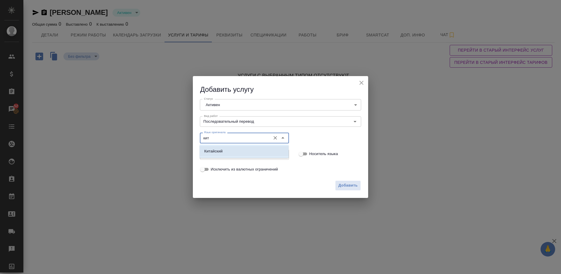
click at [237, 148] on li "Китайский" at bounding box center [243, 151] width 89 height 11
type input "Китайский"
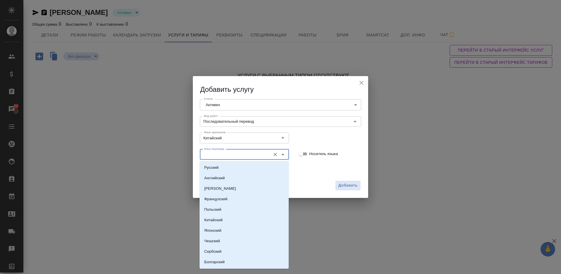
click at [227, 151] on input "Язык перевода" at bounding box center [234, 154] width 66 height 7
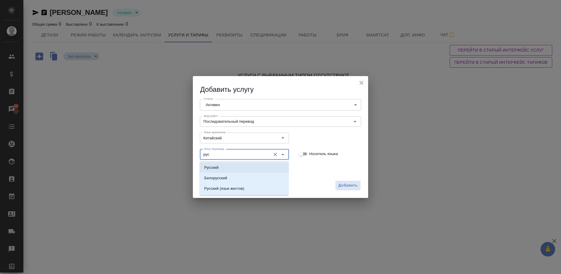
click at [258, 169] on li "Русский" at bounding box center [243, 168] width 89 height 11
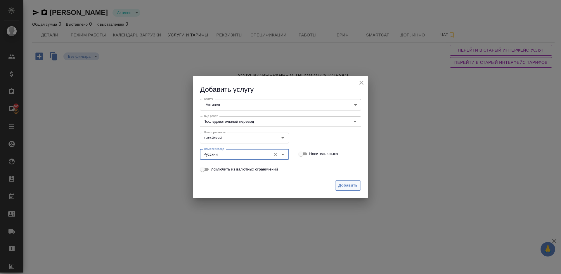
type input "Русский"
click at [344, 187] on span "Добавить" at bounding box center [347, 185] width 19 height 7
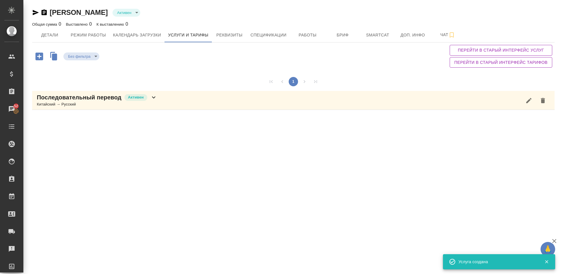
click at [41, 57] on icon "button" at bounding box center [39, 57] width 8 height 8
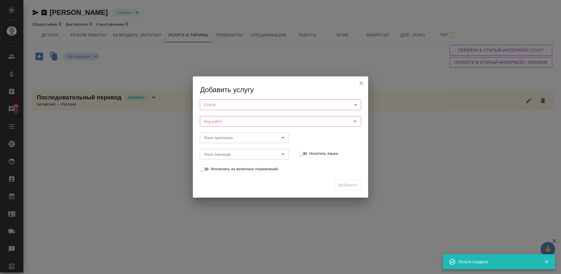
click at [223, 102] on body "🙏 .cls-1 fill:#fff; AWATERA Lazareva Anastasia Клиенты Спецификации Заказы 52 Ч…" at bounding box center [280, 137] width 561 height 274
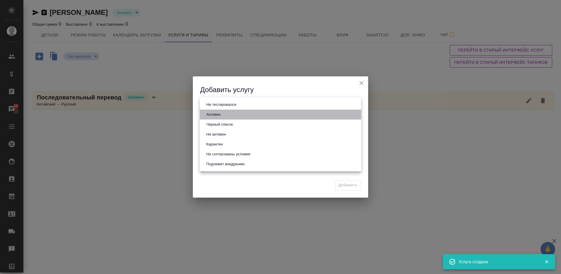
click at [227, 114] on li "Активен" at bounding box center [280, 115] width 161 height 10
type input "active"
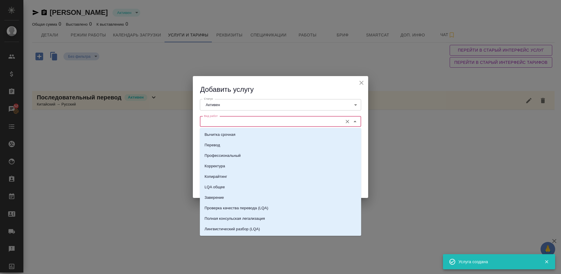
click at [235, 124] on input "Вид работ" at bounding box center [270, 121] width 138 height 7
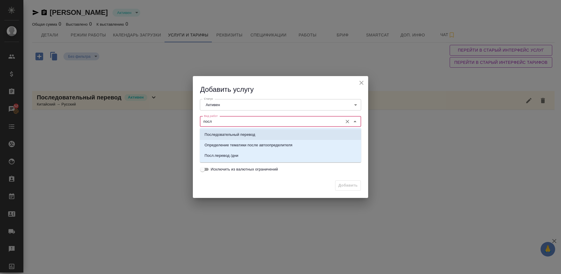
click at [246, 133] on p "Последовательный перевод" at bounding box center [229, 135] width 51 height 6
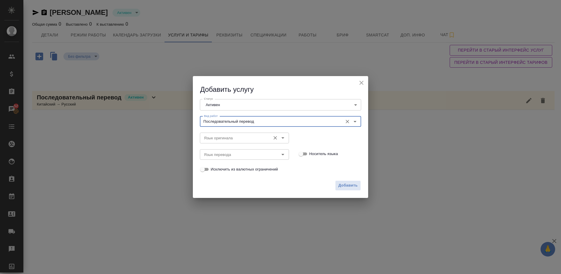
type input "Последовательный перевод"
click at [228, 140] on input "Язык оригинала" at bounding box center [234, 138] width 66 height 7
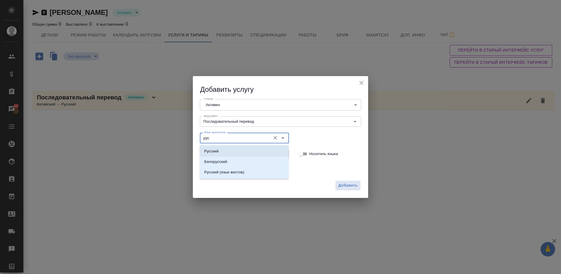
click at [223, 152] on li "Русский" at bounding box center [243, 151] width 89 height 11
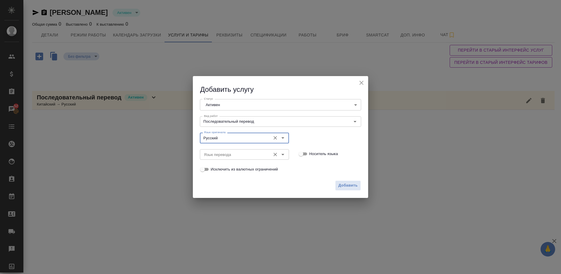
type input "Русский"
click at [228, 156] on input "Язык перевода" at bounding box center [234, 154] width 66 height 7
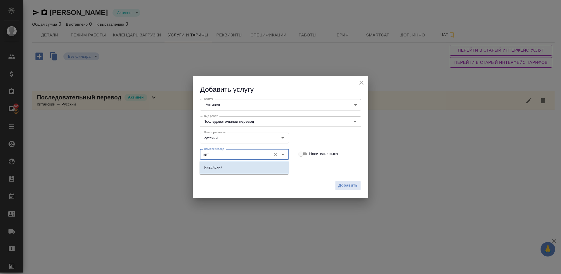
click at [238, 167] on li "Китайский" at bounding box center [243, 168] width 89 height 11
type input "Китайский"
click at [344, 183] on span "Добавить" at bounding box center [347, 185] width 19 height 7
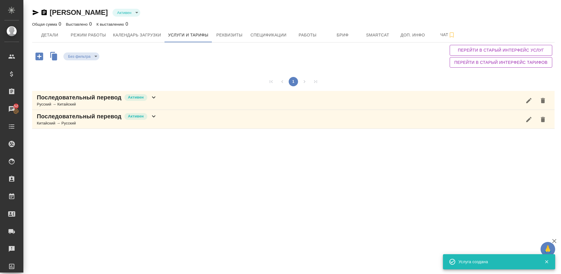
click at [170, 98] on div "Последовательный перевод Активен Русский → Китайский" at bounding box center [293, 100] width 522 height 19
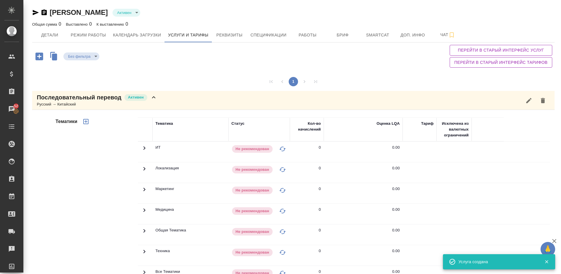
click at [90, 171] on div "Тематики" at bounding box center [96, 211] width 84 height 195
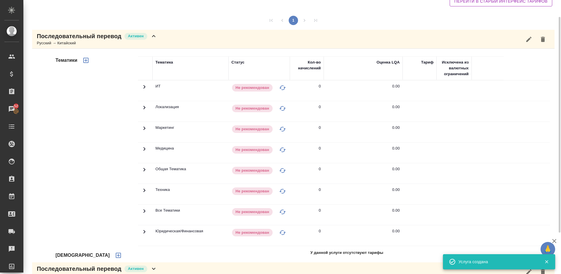
scroll to position [74, 0]
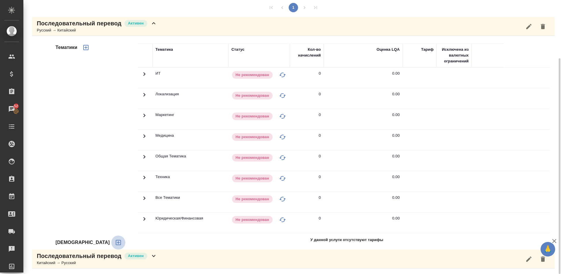
click at [116, 242] on icon "button" at bounding box center [118, 242] width 5 height 5
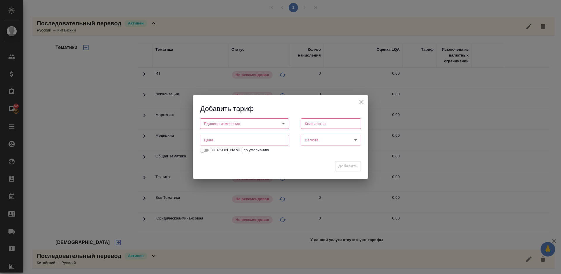
click at [264, 126] on body "🙏 .cls-1 fill:#fff; AWATERA Lazareva Anastasia Клиенты Спецификации Заказы 52 Ч…" at bounding box center [280, 137] width 561 height 274
click at [237, 134] on li "час" at bounding box center [244, 134] width 89 height 10
type input "5a8b1489cc6b4906c91bfd93"
click at [314, 126] on input "number" at bounding box center [330, 124] width 60 height 11
type input "1"
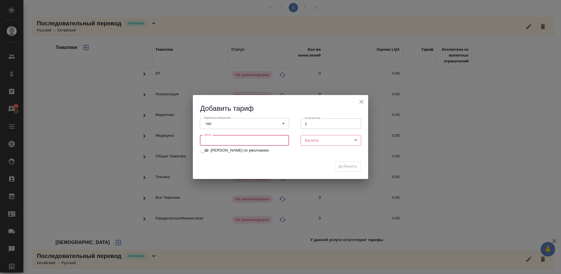
click at [241, 143] on input "number" at bounding box center [244, 140] width 89 height 11
type input "2500"
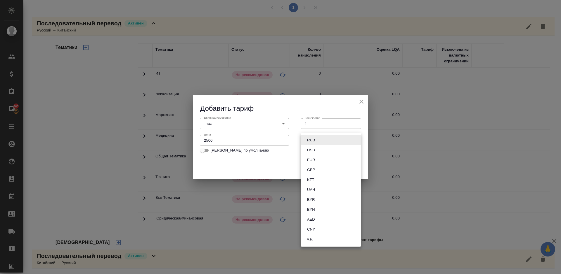
click at [319, 141] on body "🙏 .cls-1 fill:#fff; AWATERA Lazareva Anastasia Клиенты Спецификации Заказы 52 Ч…" at bounding box center [280, 137] width 561 height 274
click at [322, 140] on li "RUB" at bounding box center [330, 140] width 60 height 10
type input "RUB"
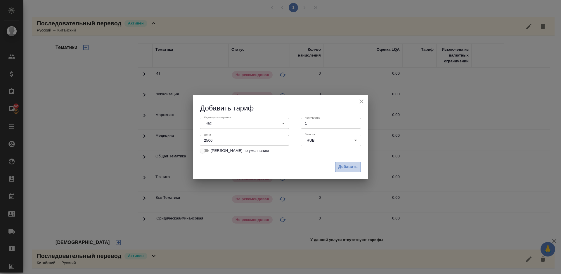
click at [345, 165] on span "Добавить" at bounding box center [347, 167] width 19 height 7
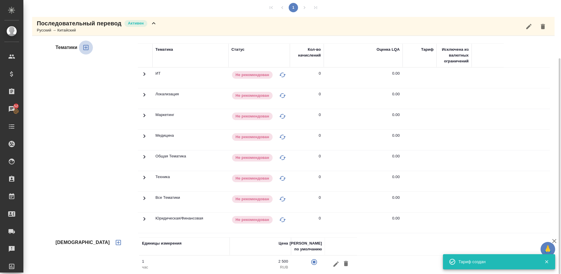
click at [86, 47] on icon "button" at bounding box center [85, 47] width 5 height 5
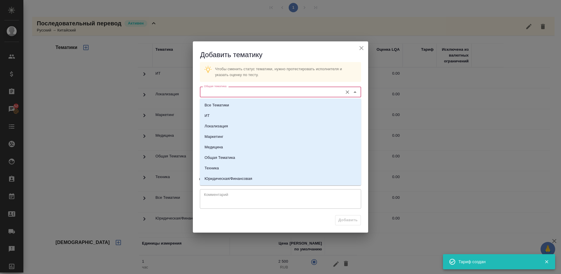
click at [231, 92] on input "Общая тематика" at bounding box center [270, 91] width 138 height 7
click at [237, 169] on li "Техника" at bounding box center [280, 168] width 161 height 11
type input "Техника"
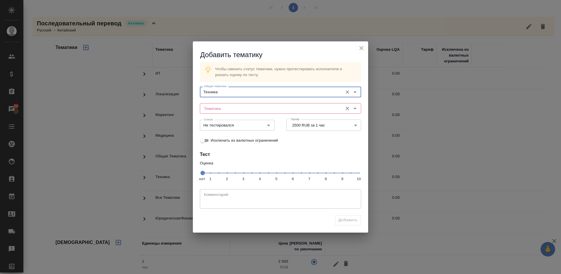
click at [231, 108] on input "Тематика" at bounding box center [270, 108] width 138 height 7
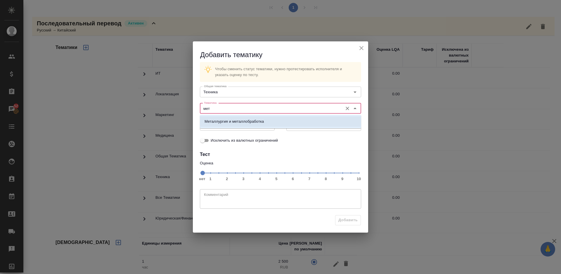
click at [241, 121] on p "Металлургия и металлобработка" at bounding box center [233, 122] width 59 height 6
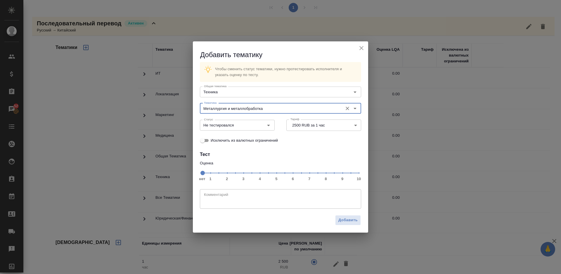
type input "Металлургия и металлобработка"
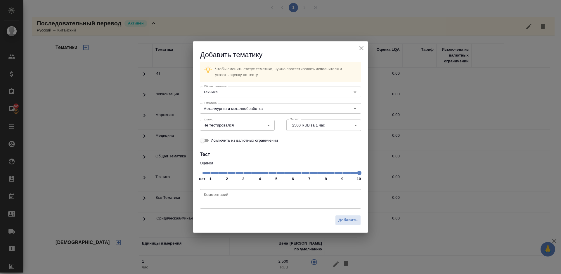
drag, startPoint x: 204, startPoint y: 173, endPoint x: 362, endPoint y: 176, distance: 158.9
click at [361, 175] on span at bounding box center [359, 173] width 4 height 4
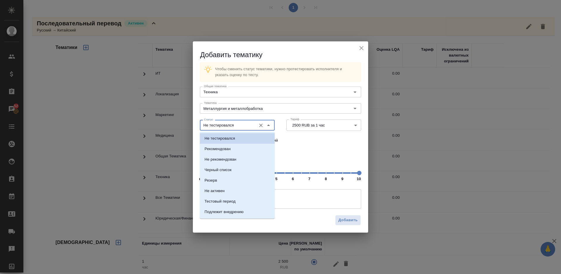
click at [243, 126] on input "Не тестировался" at bounding box center [227, 125] width 52 height 7
click at [245, 149] on li "Рекомендован" at bounding box center [237, 149] width 75 height 11
type input "Рекомендован"
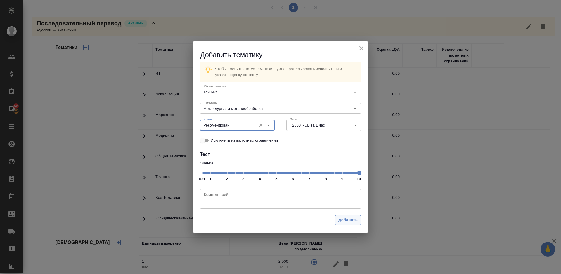
click at [345, 223] on span "Добавить" at bounding box center [347, 220] width 19 height 7
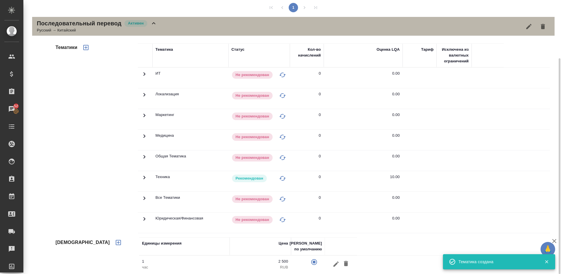
click at [160, 25] on div "Последовательный перевод Активен Русский → Китайский" at bounding box center [293, 26] width 522 height 19
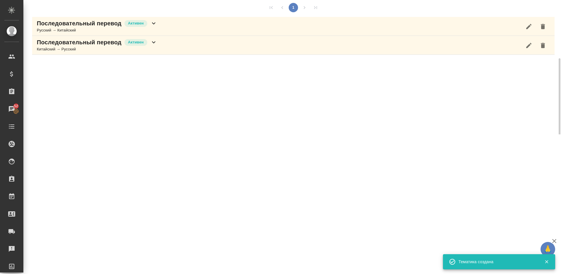
click at [158, 52] on div "Последовательный перевод Активен Китайский → Русский" at bounding box center [293, 45] width 522 height 19
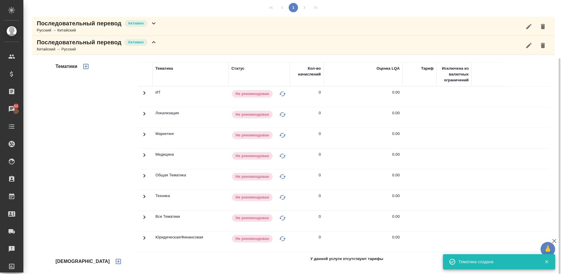
click at [113, 163] on div "Тематики" at bounding box center [96, 155] width 84 height 195
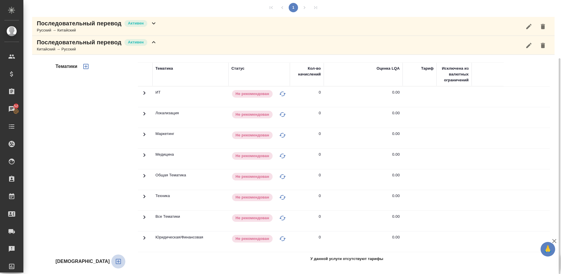
click at [115, 261] on icon "button" at bounding box center [118, 261] width 7 height 7
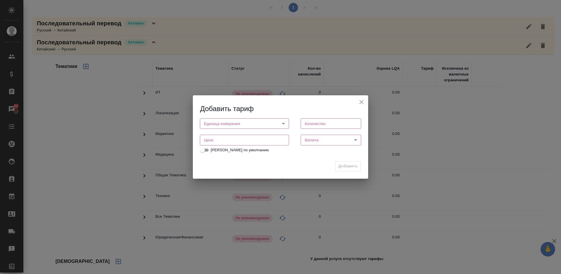
click at [230, 124] on body "🙏 .cls-1 fill:#fff; AWATERA Lazareva Anastasia Клиенты Спецификации Заказы 52 Ч…" at bounding box center [280, 137] width 561 height 274
click at [221, 133] on li "час" at bounding box center [244, 134] width 89 height 10
type input "5a8b1489cc6b4906c91bfd93"
click at [305, 126] on input "number" at bounding box center [330, 124] width 60 height 11
type input "1"
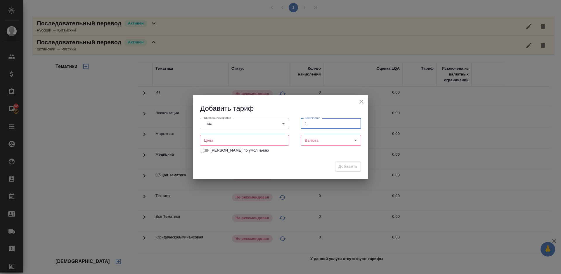
click at [230, 143] on input "number" at bounding box center [244, 140] width 89 height 11
type input "2500"
click at [312, 140] on body "🙏 .cls-1 fill:#fff; AWATERA Lazareva Anastasia Клиенты Спецификации Заказы 52 Ч…" at bounding box center [280, 137] width 561 height 274
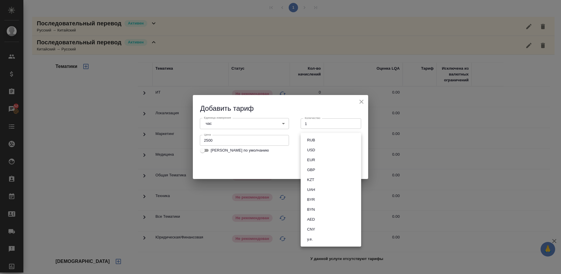
click at [321, 140] on li "RUB" at bounding box center [330, 140] width 60 height 10
type input "RUB"
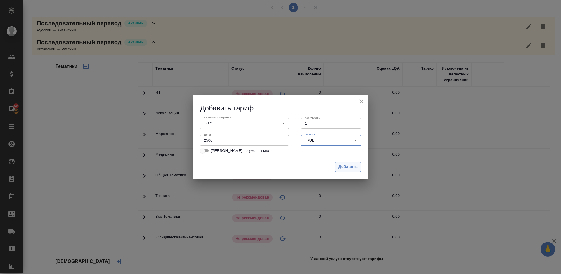
click at [348, 164] on span "Добавить" at bounding box center [347, 167] width 19 height 7
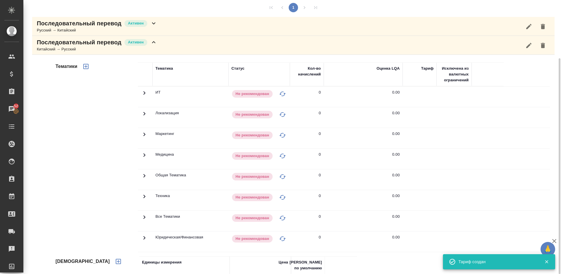
click at [88, 67] on icon "button" at bounding box center [85, 66] width 5 height 5
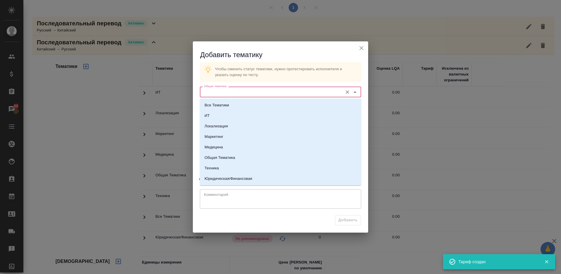
click at [227, 92] on input "Общая тематика" at bounding box center [270, 91] width 138 height 7
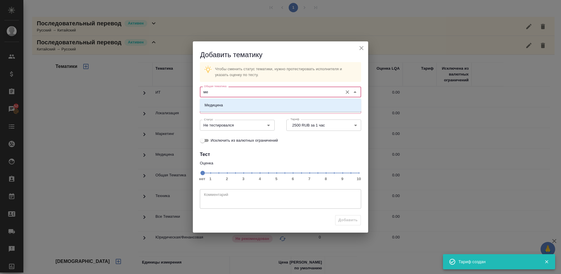
type input "м"
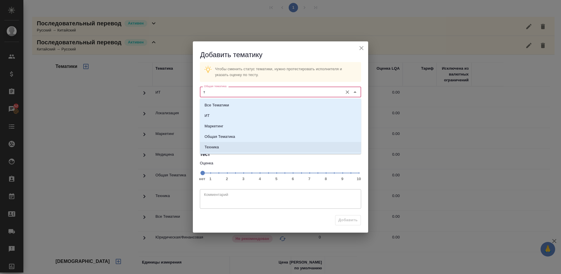
click at [240, 149] on li "Техника" at bounding box center [280, 147] width 161 height 11
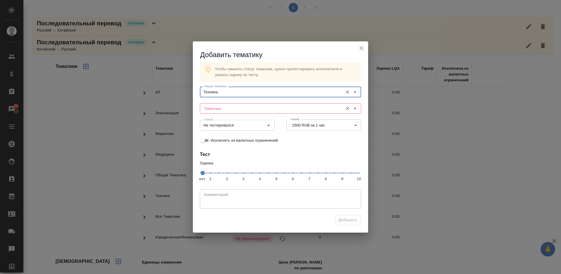
type input "Техника"
click at [234, 109] on input "Тематика" at bounding box center [270, 108] width 138 height 7
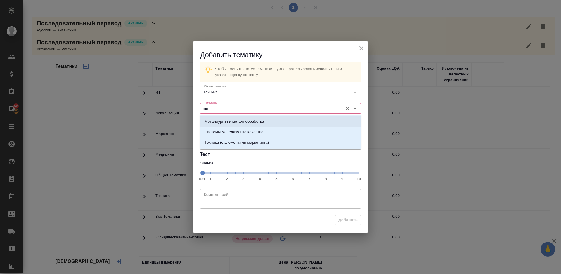
click at [242, 120] on p "Металлургия и металлобработка" at bounding box center [233, 122] width 59 height 6
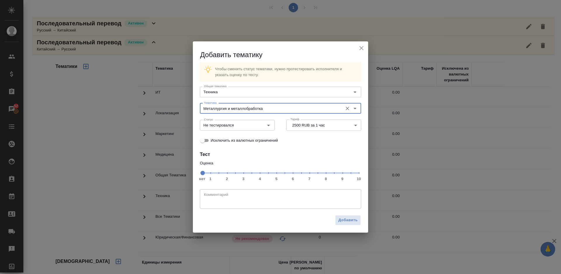
type input "Металлургия и металлобработка"
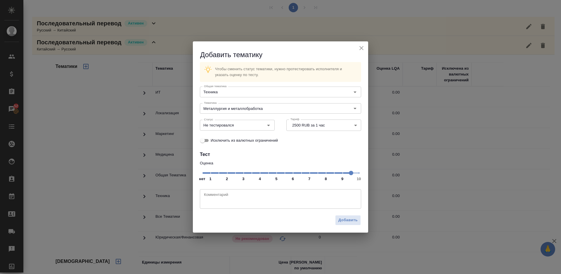
drag, startPoint x: 203, startPoint y: 172, endPoint x: 357, endPoint y: 174, distance: 154.8
click at [353, 174] on span at bounding box center [351, 173] width 4 height 4
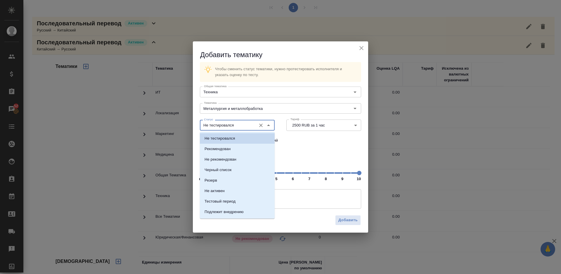
click at [246, 126] on input "Не тестировался" at bounding box center [227, 125] width 52 height 7
click at [243, 150] on li "Рекомендован" at bounding box center [237, 149] width 75 height 11
type input "Рекомендован"
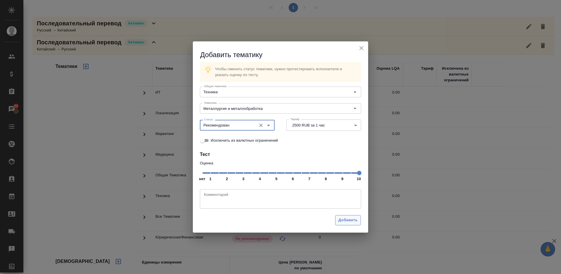
click at [349, 218] on span "Добавить" at bounding box center [347, 220] width 19 height 7
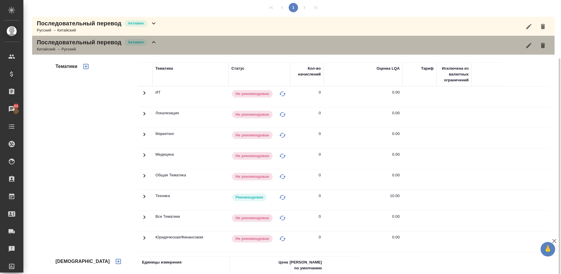
click at [168, 44] on div "Последовательный перевод Активен Китайский → Русский" at bounding box center [293, 45] width 522 height 19
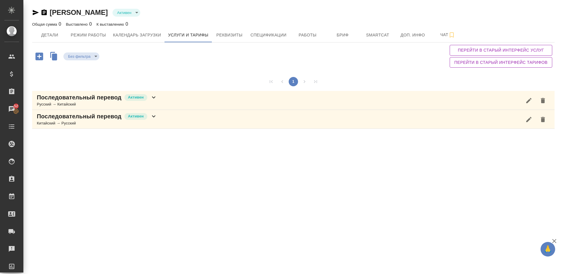
scroll to position [0, 0]
drag, startPoint x: 560, startPoint y: 93, endPoint x: 559, endPoint y: 11, distance: 82.3
click at [559, 11] on div "Ли Антон Активен active Общая сумма 0 Выставлено 0 К выставлению 0 Детали Режим…" at bounding box center [291, 67] width 537 height 135
click at [55, 36] on span "Детали" at bounding box center [50, 35] width 28 height 7
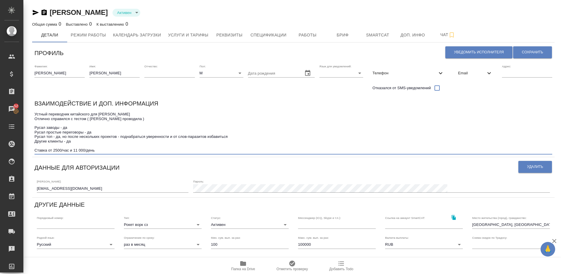
click at [70, 151] on textarea "Устный переводчик китайского для Русал Отлично справился с тестом ( Янченко Пол…" at bounding box center [292, 132] width 517 height 41
click at [183, 152] on textarea "Устный переводчик китайского для Русал Отлично справился с тестом ( Янченко Пол…" at bounding box center [292, 132] width 517 height 41
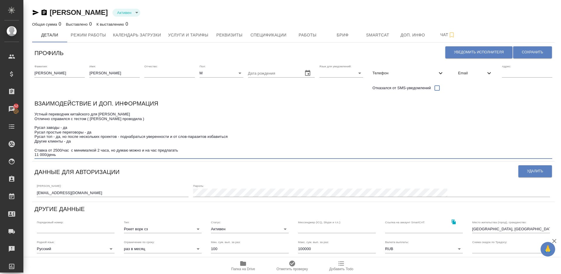
click at [71, 151] on textarea "Устный переводчик китайского для Русал Отлично справился с тестом ( Янченко Пол…" at bounding box center [292, 134] width 517 height 45
click at [182, 151] on textarea "Устный переводчик китайского для Русал Отлично справился с тестом ( Янченко Пол…" at bounding box center [292, 134] width 517 height 45
type textarea "Устный переводчик китайского для Русал Отлично справился с тестом ( Янченко Пол…"
click at [531, 49] on button "Сохранить" at bounding box center [532, 52] width 39 height 12
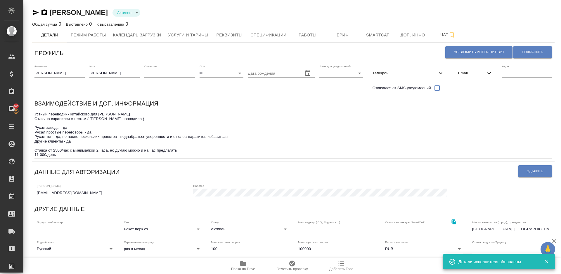
click at [65, 156] on textarea "Устный переводчик китайского для Русал Отлично справился с тестом ( Янченко Пол…" at bounding box center [292, 134] width 517 height 45
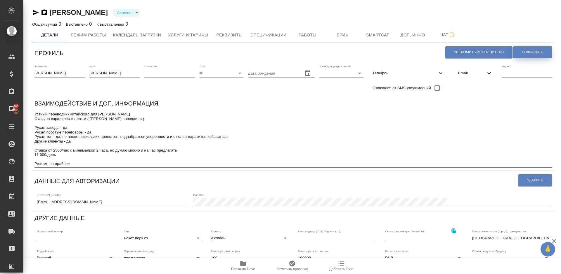
type textarea "Устный переводчик китайского для [PERSON_NAME] Отлично справился с тестом ( [PE…"
click at [531, 52] on span "Сохранить" at bounding box center [532, 52] width 21 height 5
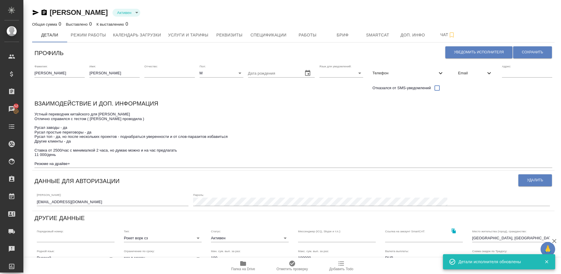
click at [241, 268] on span "Папка на Drive" at bounding box center [243, 269] width 24 height 4
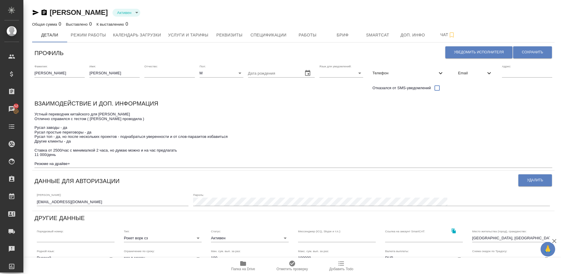
click at [241, 262] on icon "button" at bounding box center [243, 264] width 6 height 5
click at [467, 52] on span "Уведомить исполнителя" at bounding box center [479, 52] width 50 height 5
type textarea "Добрый день, Антон! Ознакомиться с подробной информацией по выполненным работам…"
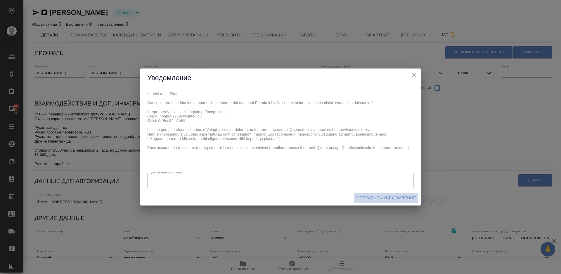
click at [378, 197] on span "Отправить уведомление" at bounding box center [386, 198] width 60 height 7
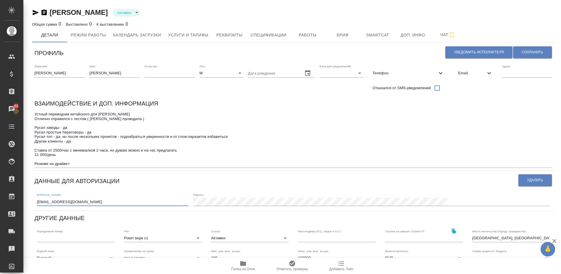
drag, startPoint x: 77, startPoint y: 204, endPoint x: 35, endPoint y: 204, distance: 42.6
click at [35, 204] on div "Логин: [EMAIL_ADDRESS][DOMAIN_NAME] Пароль:" at bounding box center [292, 199] width 517 height 18
click at [244, 267] on icon "button" at bounding box center [242, 263] width 7 height 7
click at [244, 265] on icon "button" at bounding box center [243, 264] width 6 height 5
click at [529, 50] on span "Сохранить" at bounding box center [532, 52] width 21 height 5
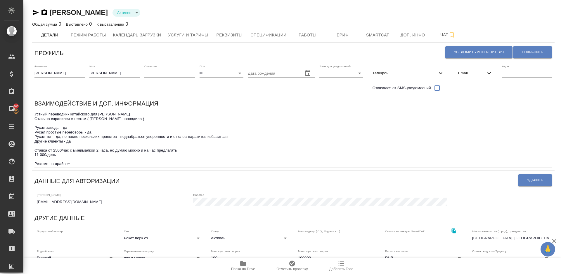
click at [409, 71] on span "Телефон" at bounding box center [404, 73] width 65 height 6
select select "RU"
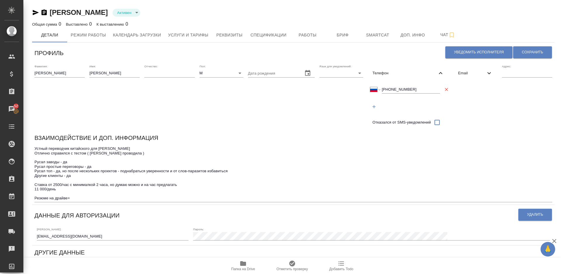
click at [409, 71] on span "Телефон" at bounding box center [404, 73] width 65 height 6
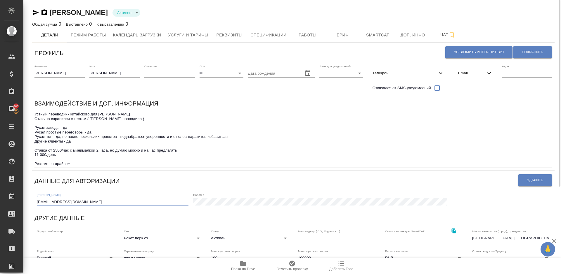
drag, startPoint x: 81, startPoint y: 203, endPoint x: 35, endPoint y: 203, distance: 46.7
click at [35, 203] on div "Логин: [EMAIL_ADDRESS][DOMAIN_NAME] Пароль:" at bounding box center [292, 199] width 517 height 18
